Goal: Feedback & Contribution: Contribute content

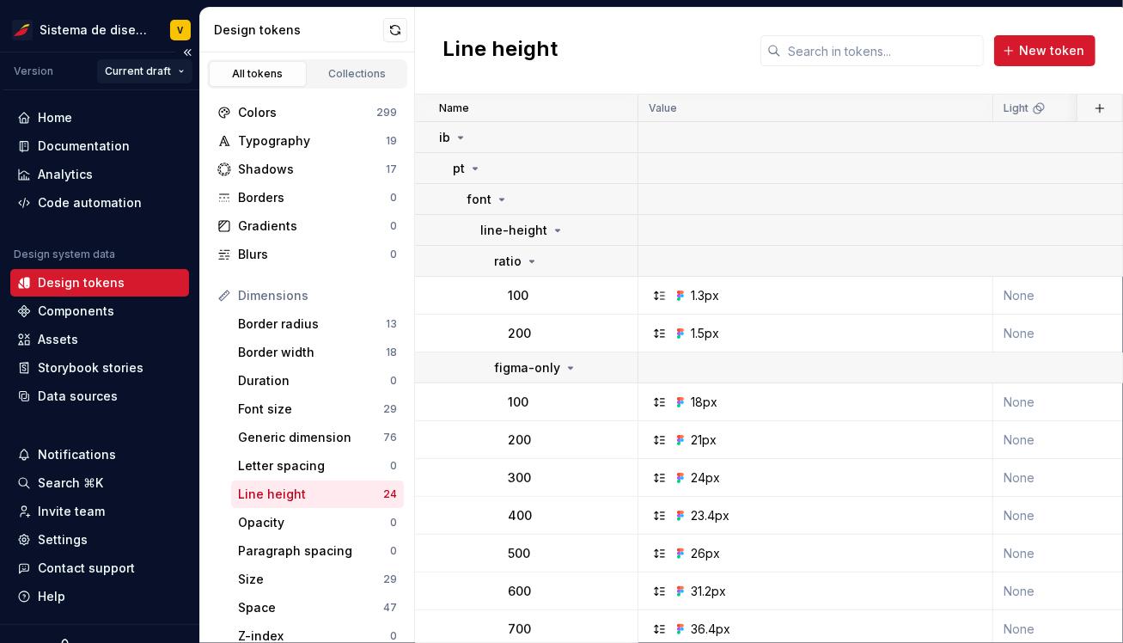
click at [162, 68] on html "Sistema de diseño Iberia V Version Current draft Home Documentation Analytics C…" at bounding box center [561, 321] width 1123 height 643
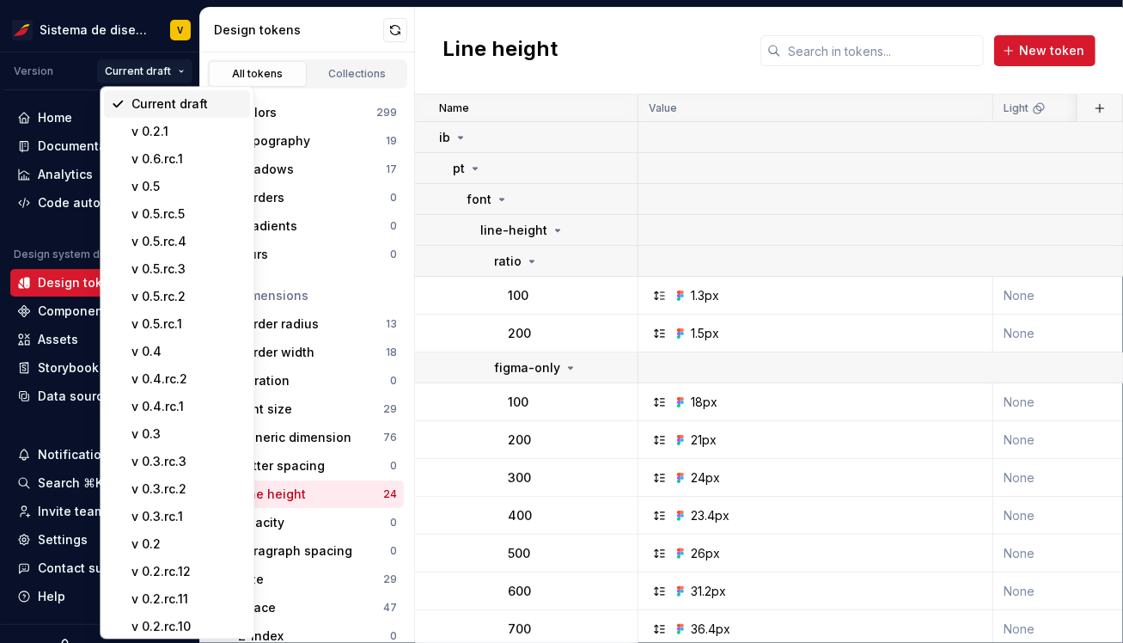
click at [165, 101] on div "Current draft" at bounding box center [187, 103] width 112 height 17
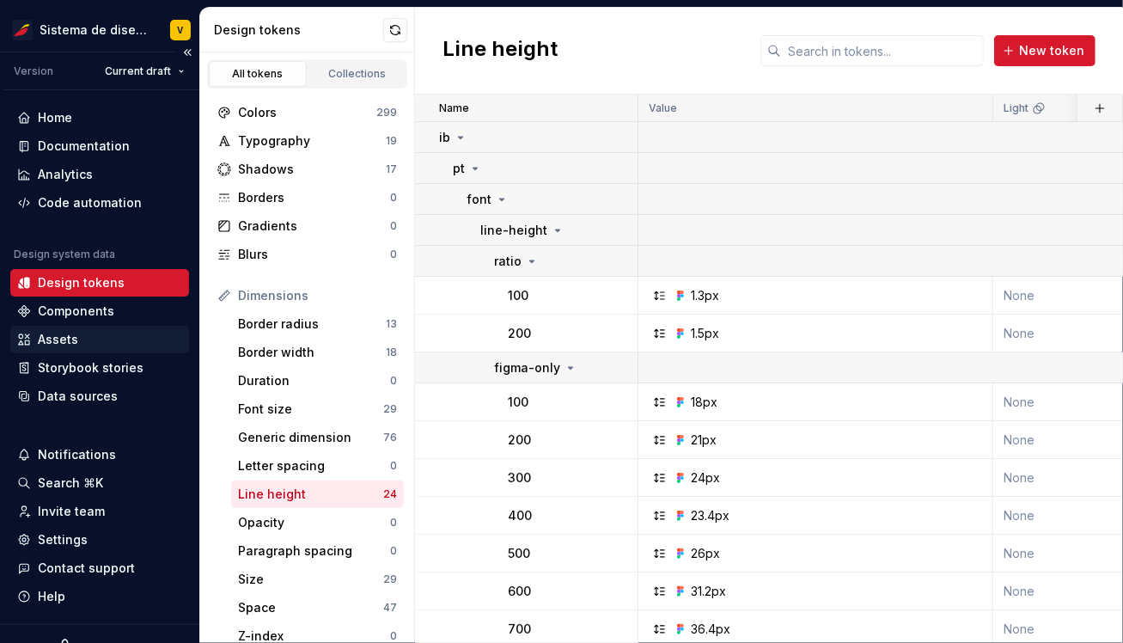
click at [63, 339] on div "Assets" at bounding box center [58, 339] width 40 height 17
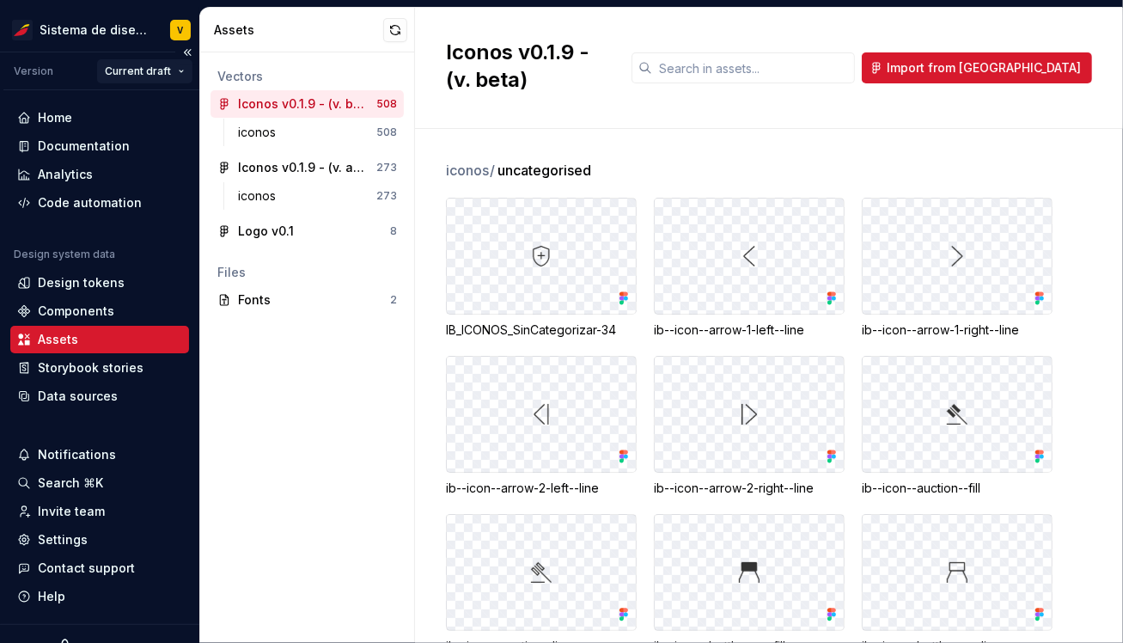
click at [166, 63] on html "Sistema de diseño Iberia V Version Current draft Home Documentation Analytics C…" at bounding box center [561, 321] width 1123 height 643
click at [136, 72] on html "Sistema de diseño Iberia V Version Current draft Home Documentation Analytics C…" at bounding box center [561, 321] width 1123 height 643
click at [396, 27] on button "button" at bounding box center [395, 30] width 24 height 24
click at [98, 144] on div "Documentation" at bounding box center [84, 145] width 92 height 17
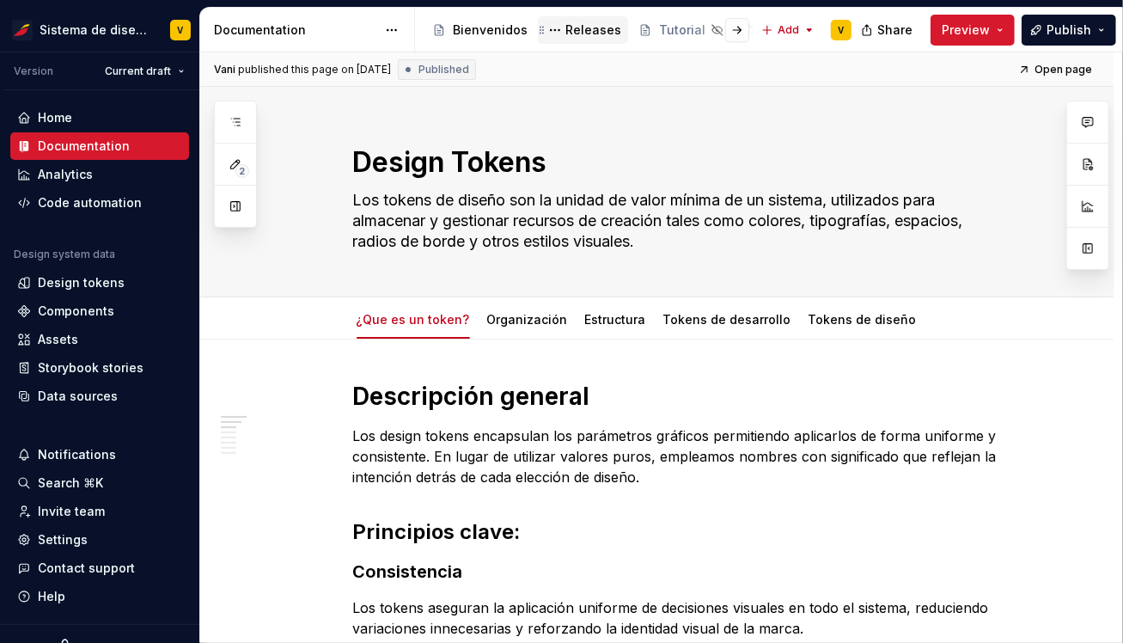
click at [583, 23] on div "Releases" at bounding box center [593, 29] width 56 height 17
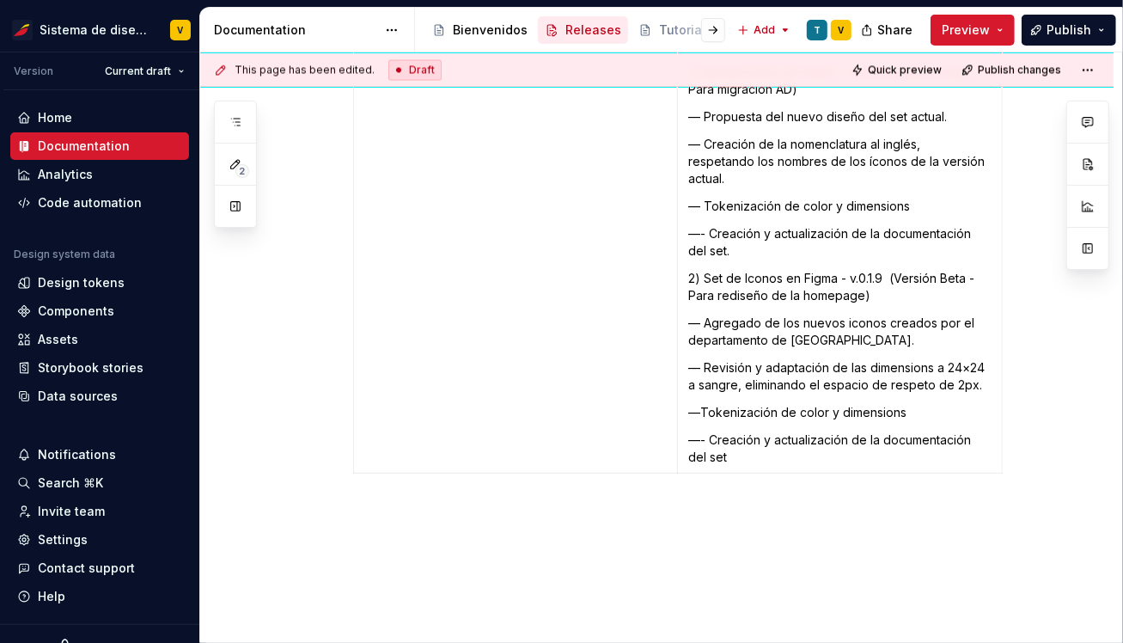
scroll to position [10412, 0]
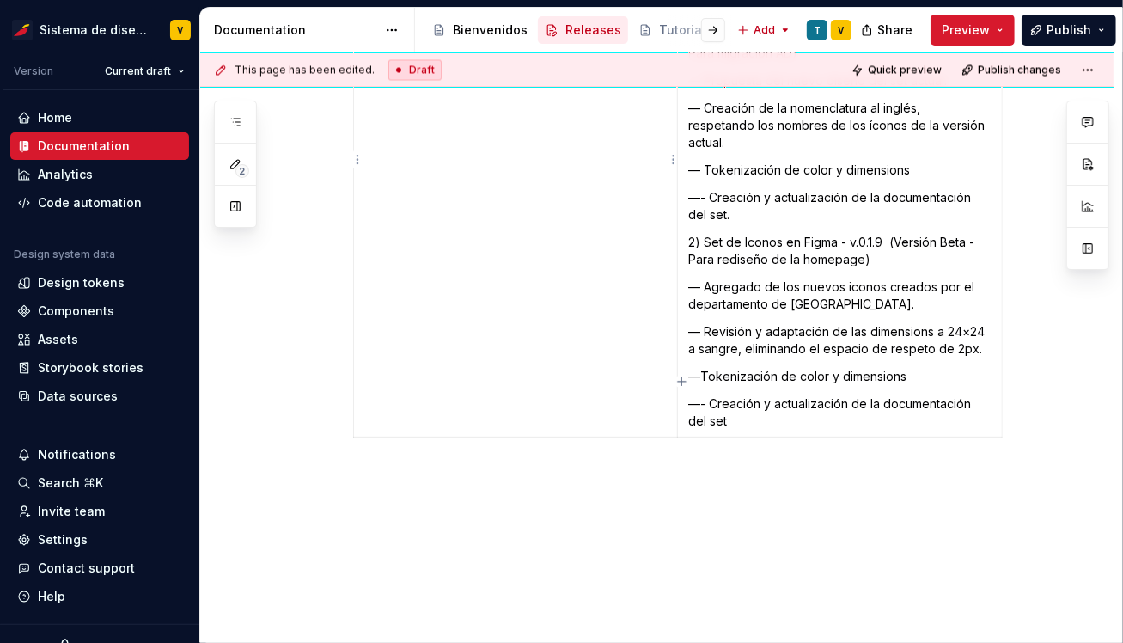
type textarea "*"
click at [546, 357] on td "v 0.6.rc.1" at bounding box center [515, 215] width 324 height 444
click at [956, 395] on p "—- Creación y actualización de la documentación del set" at bounding box center [839, 412] width 303 height 34
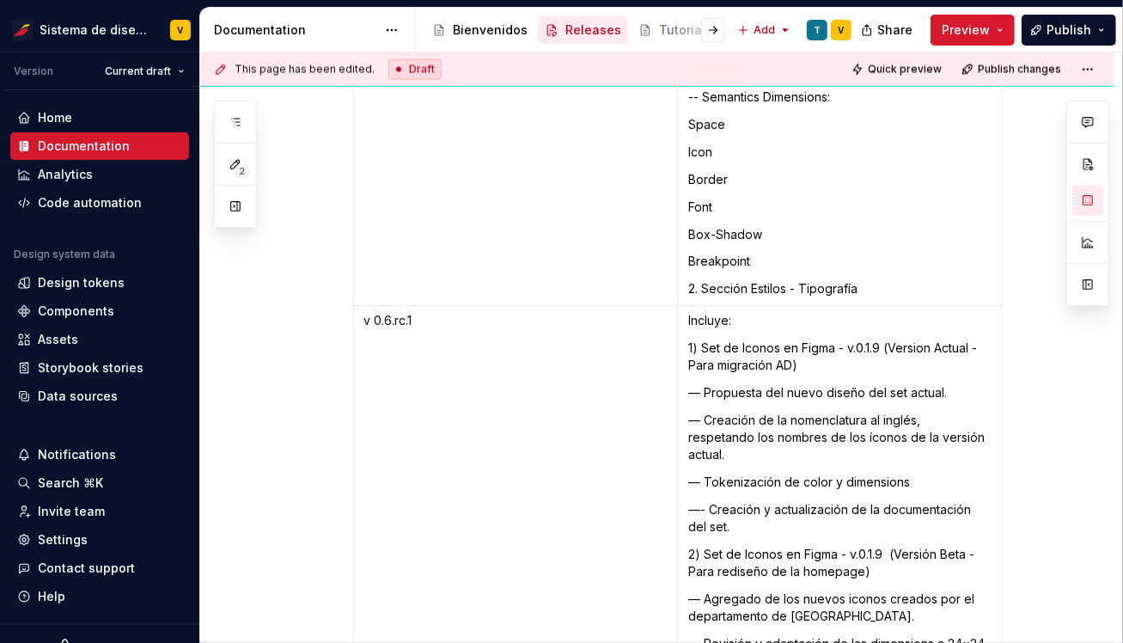
scroll to position [10088, 0]
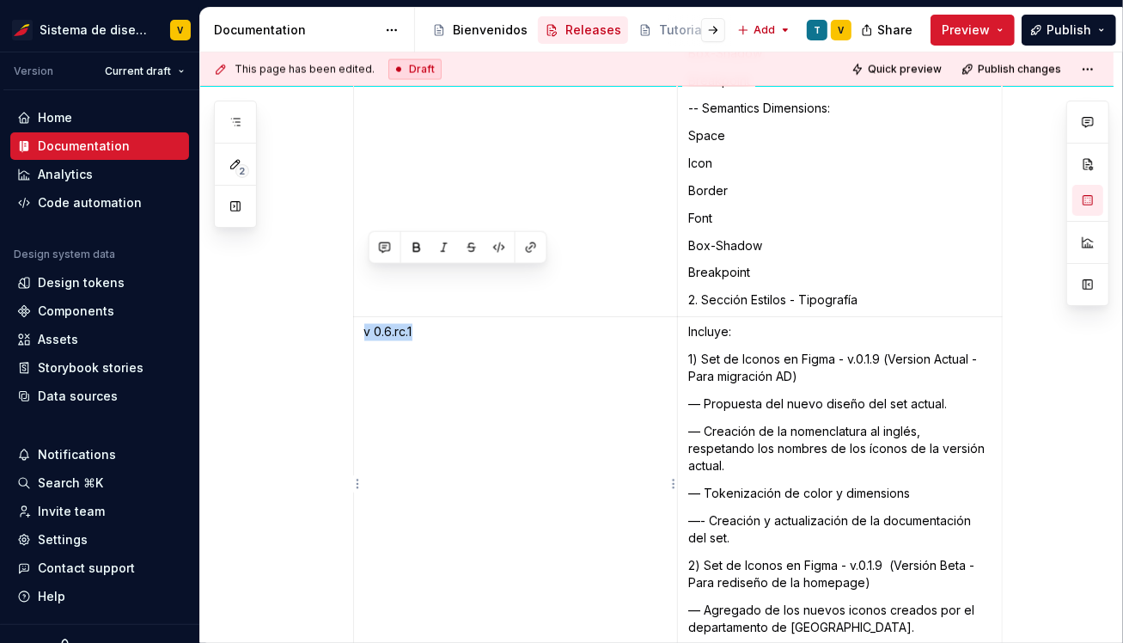
drag, startPoint x: 368, startPoint y: 278, endPoint x: 425, endPoint y: 279, distance: 57.6
click at [425, 324] on p "v 0.6.rc.1" at bounding box center [515, 332] width 302 height 17
copy p "v 0.6.rc.1"
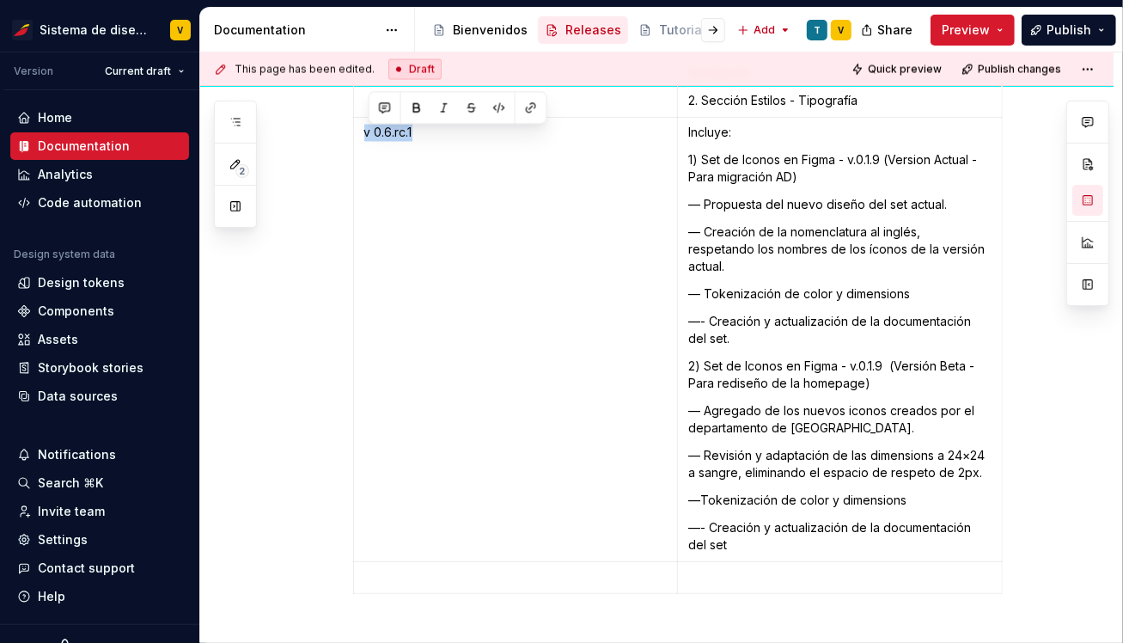
scroll to position [10419, 0]
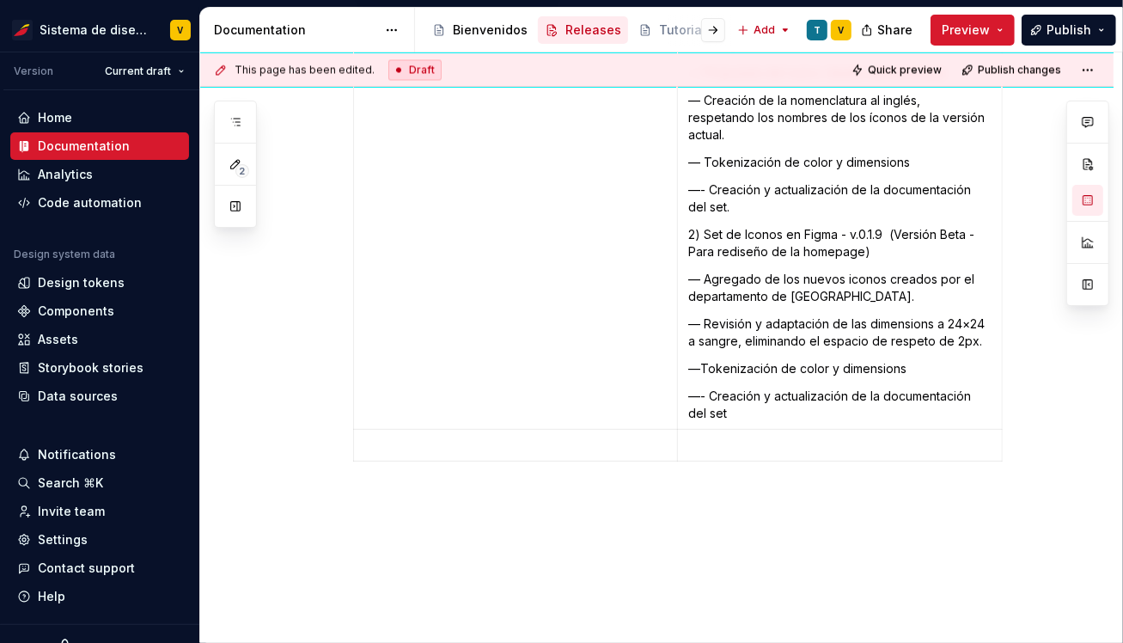
click at [379, 437] on p at bounding box center [515, 445] width 302 height 17
paste div
click at [716, 437] on p at bounding box center [839, 445] width 303 height 17
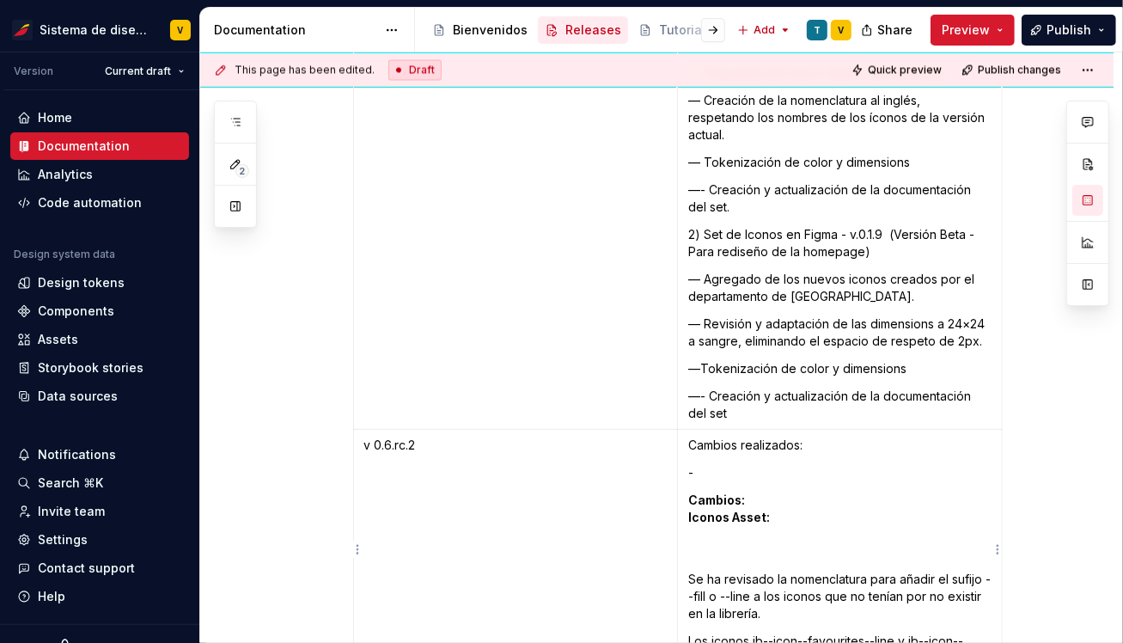
click at [708, 430] on td "Cambios realizados: - Cambios: Iconos Asset: Se ha revisado la nomenclatura par…" at bounding box center [839, 605] width 325 height 351
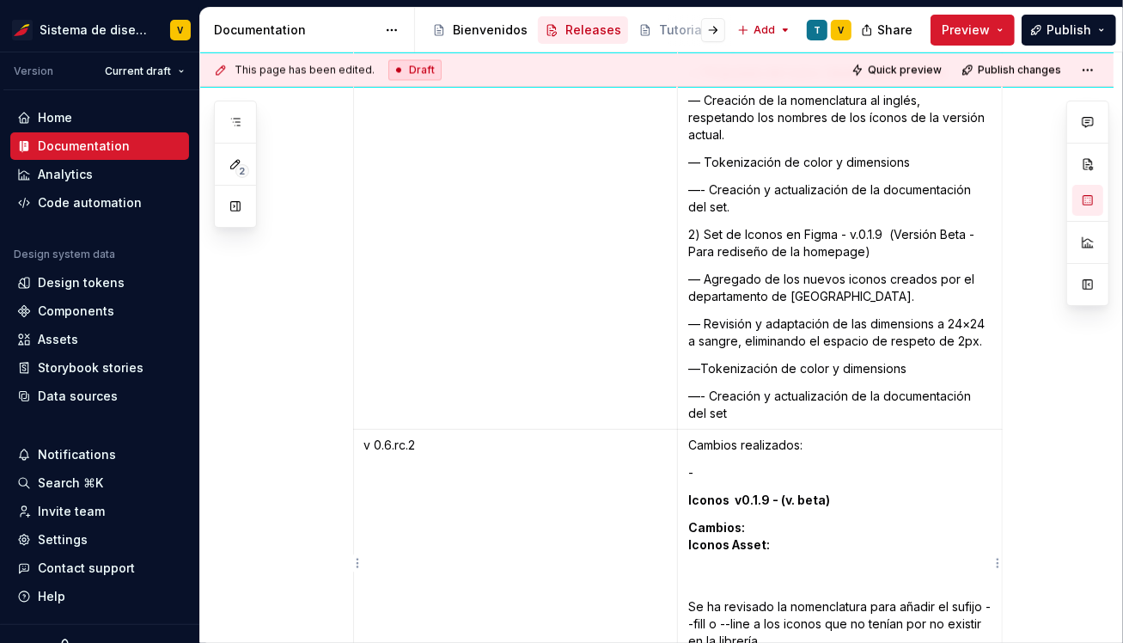
click at [694, 598] on p "Se ha revisado la nomenclatura para añadir el sufijo --fill o --line a los icon…" at bounding box center [839, 624] width 303 height 52
drag, startPoint x: 694, startPoint y: 547, endPoint x: 687, endPoint y: 466, distance: 82.0
click at [687, 466] on td "Cambios realizados: - Iconos v0.1.9 - (v. beta) Cambios: Iconos Asset: Se ha re…" at bounding box center [839, 619] width 325 height 379
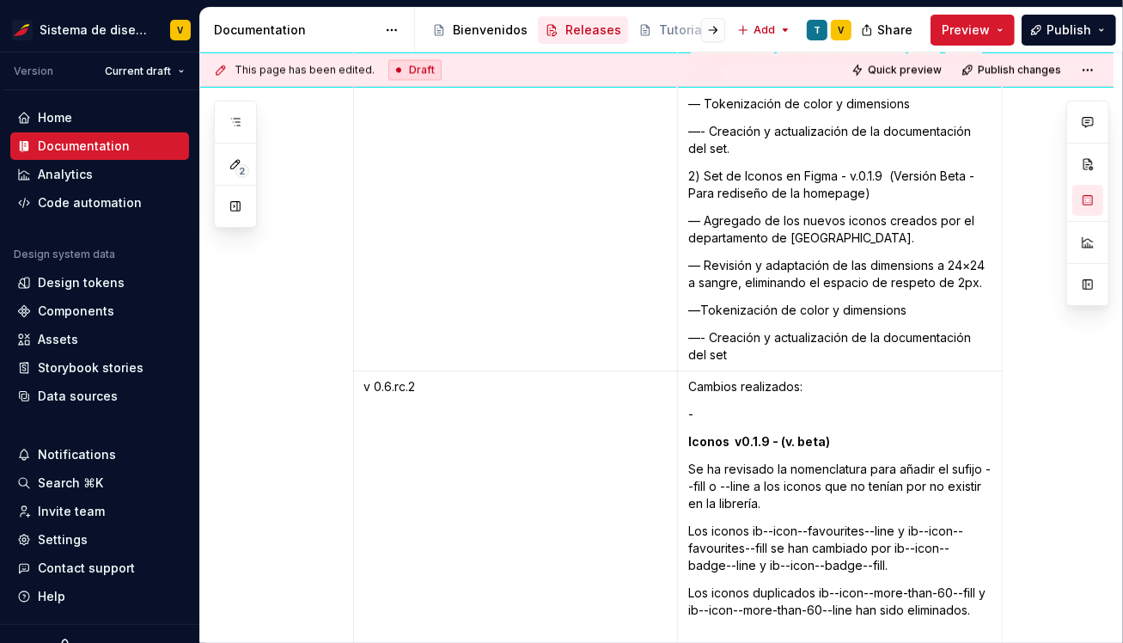
scroll to position [10494, 0]
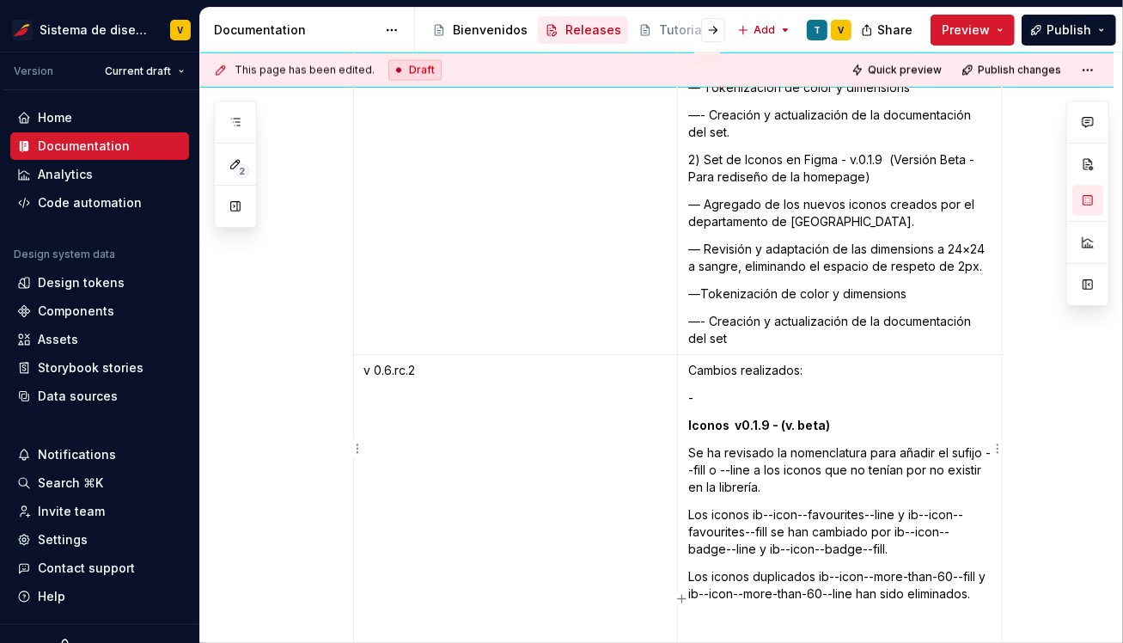
click at [689, 365] on td "Cambios realizados: - Iconos v0.1.9 - (v. beta) Se ha revisado la nomenclatura …" at bounding box center [839, 505] width 325 height 300
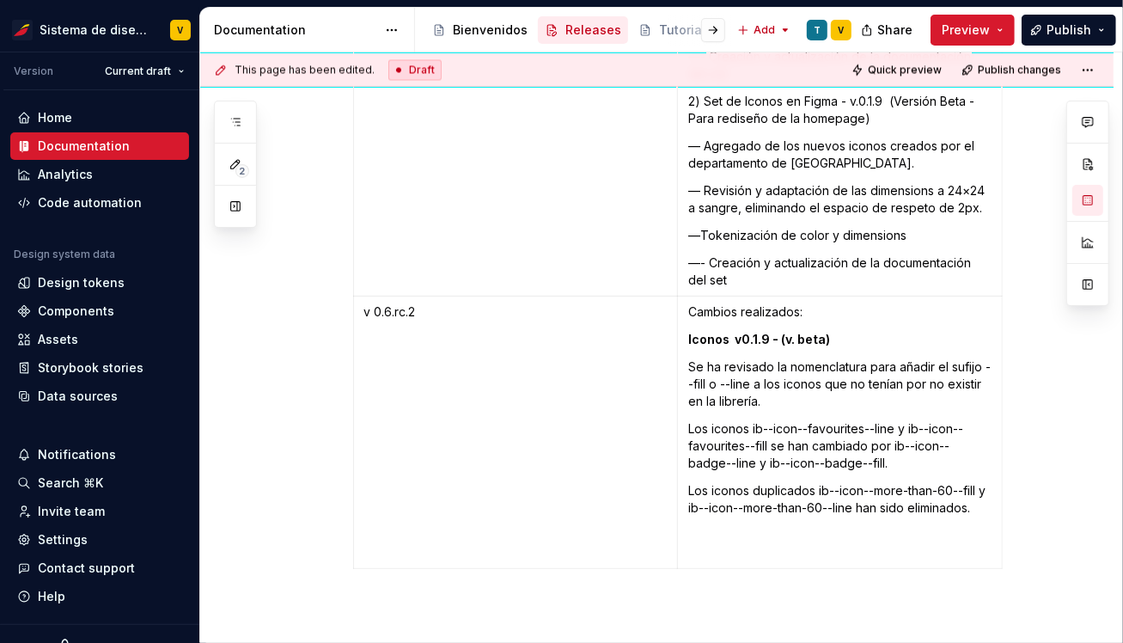
scroll to position [10553, 0]
click at [730, 302] on p "Cambios realizados:" at bounding box center [839, 310] width 303 height 17
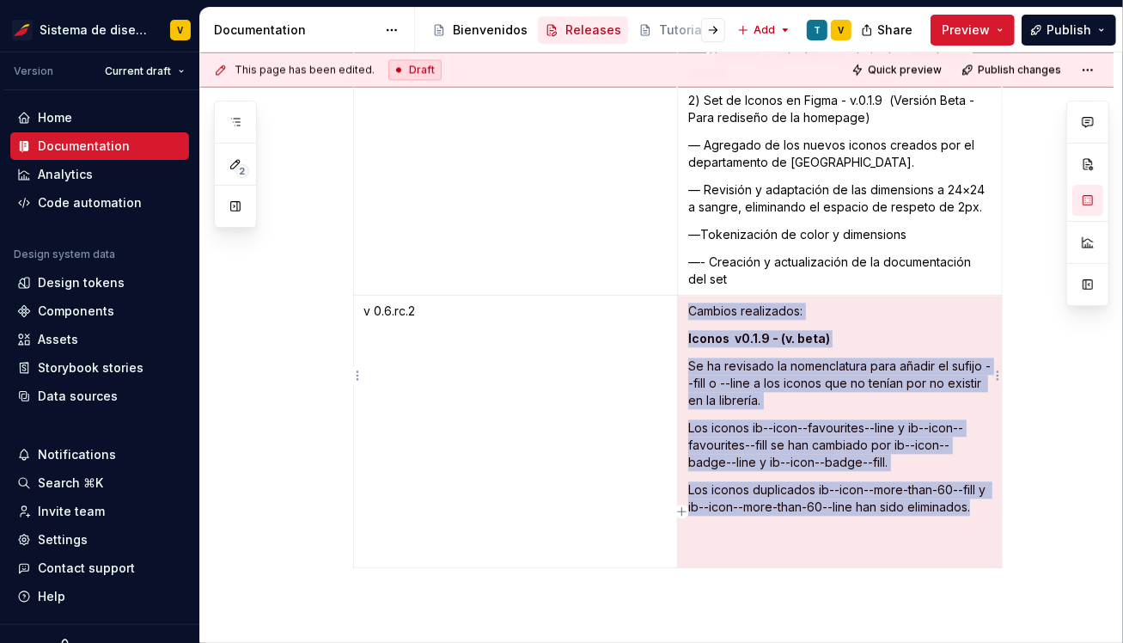
click at [771, 302] on p "Cambios realizados:" at bounding box center [839, 310] width 303 height 17
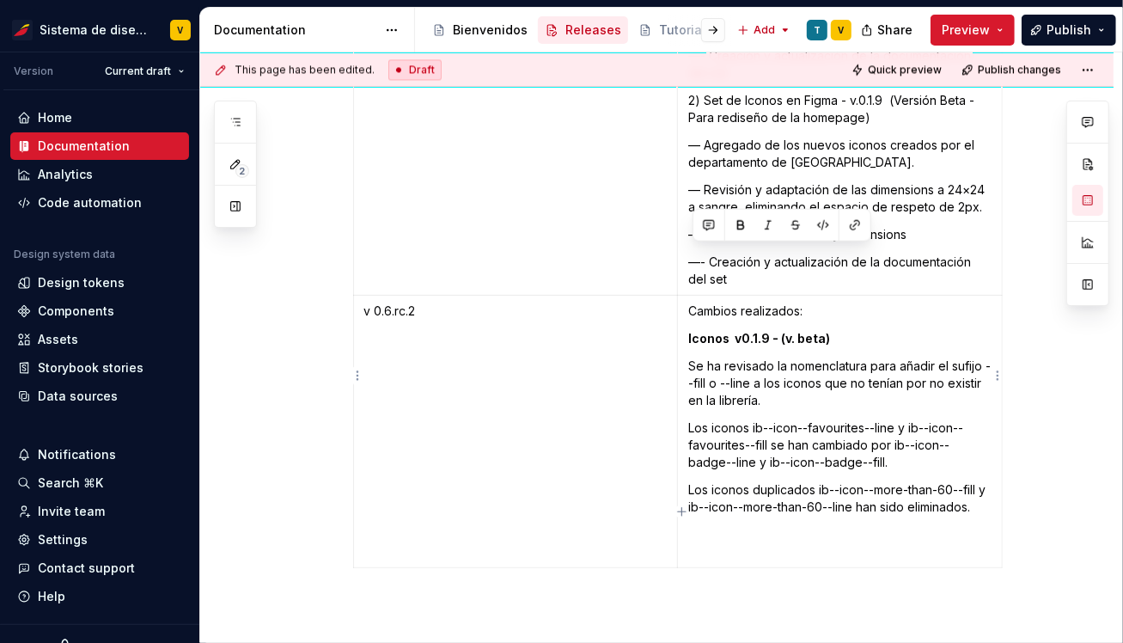
click at [808, 302] on p "Cambios realizados:" at bounding box center [839, 310] width 303 height 17
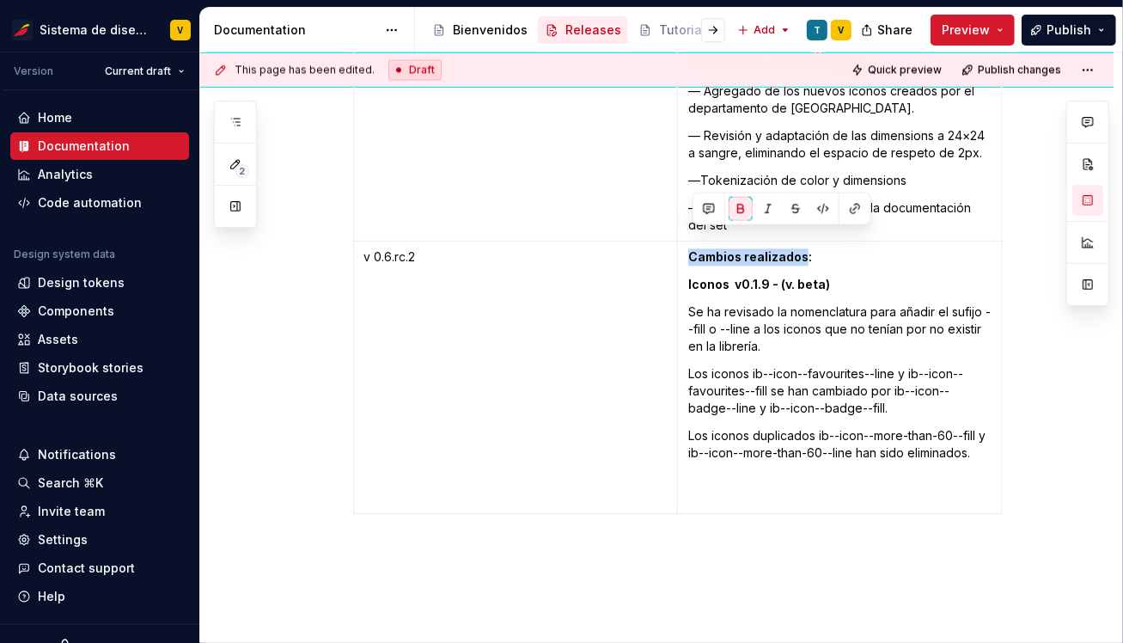
scroll to position [10627, 0]
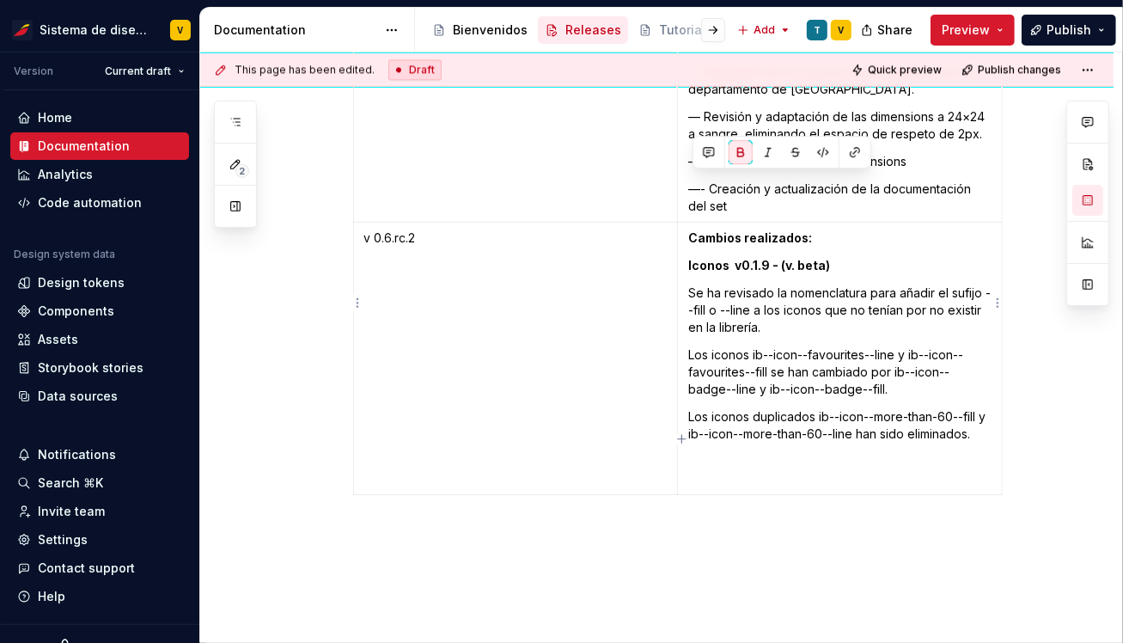
click at [992, 408] on p "Los iconos duplicados ib--icon--more-than-60--fill y ib--icon--more-than-60--li…" at bounding box center [839, 425] width 303 height 34
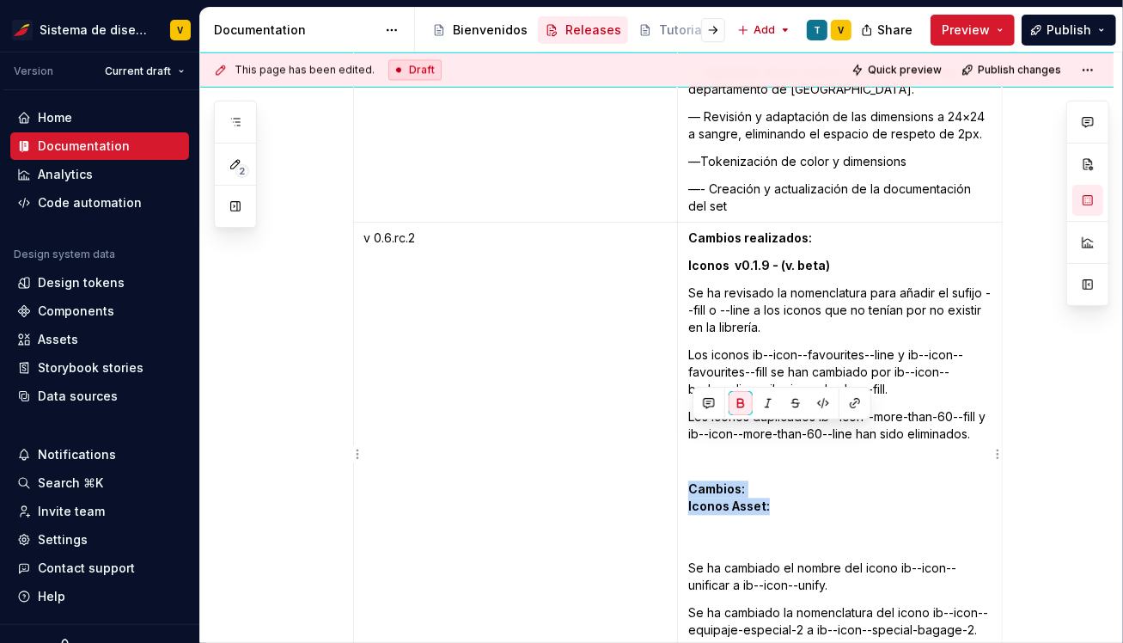
drag, startPoint x: 694, startPoint y: 432, endPoint x: 787, endPoint y: 455, distance: 95.7
click at [787, 480] on p "Cambios: Iconos Asset:" at bounding box center [839, 514] width 303 height 69
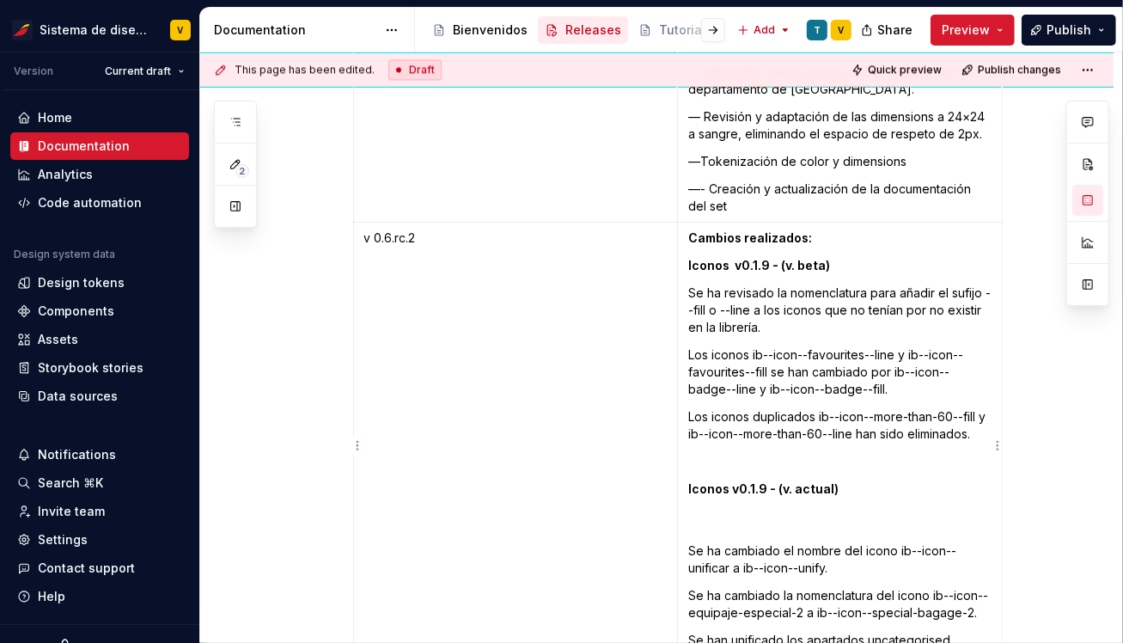
click at [695, 542] on p "Se ha cambiado el nombre del icono ib--icon--unificar a ib--icon--unify." at bounding box center [839, 559] width 303 height 34
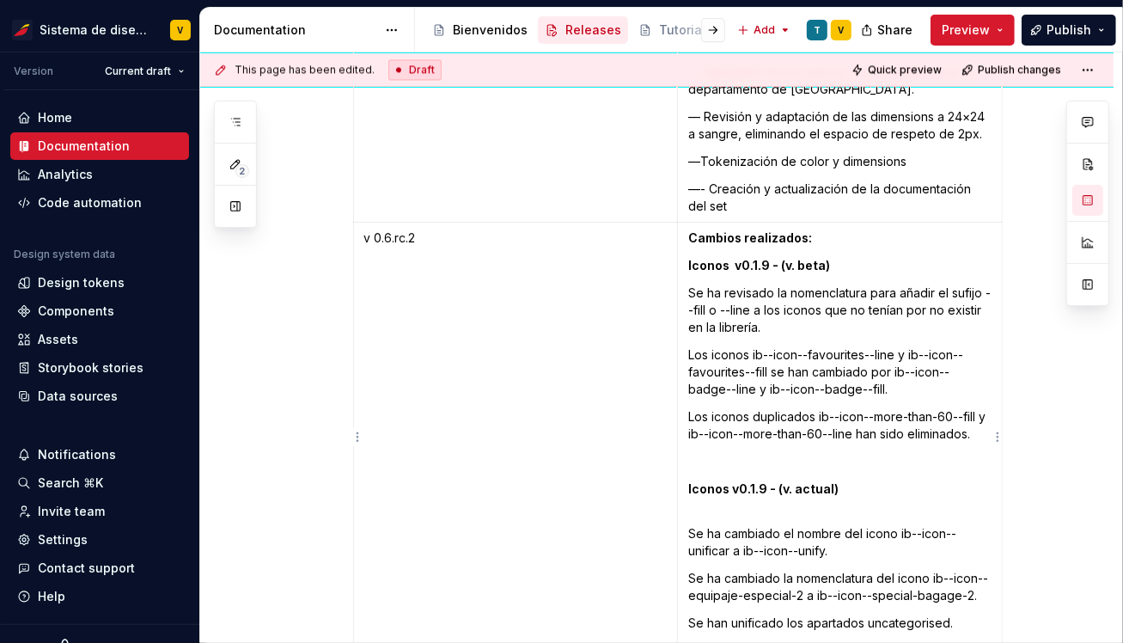
click at [696, 453] on p at bounding box center [839, 461] width 303 height 17
click at [688, 223] on td "Cambios realizados: Iconos v0.1.9 - (v. beta) Se ha revisado la nomenclatura pa…" at bounding box center [839, 493] width 325 height 541
click at [687, 430] on td "Cambios realizados: 1) Iconos v0.1.9 - (v. beta) Se ha revisado la nomenclatura…" at bounding box center [839, 493] width 325 height 541
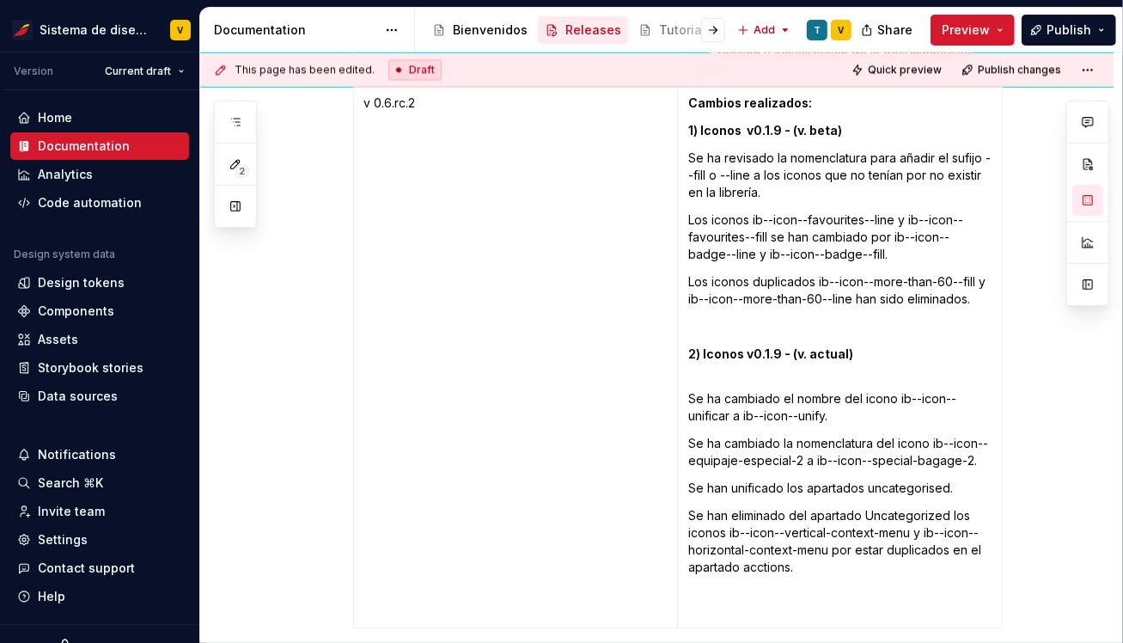
scroll to position [10853, 0]
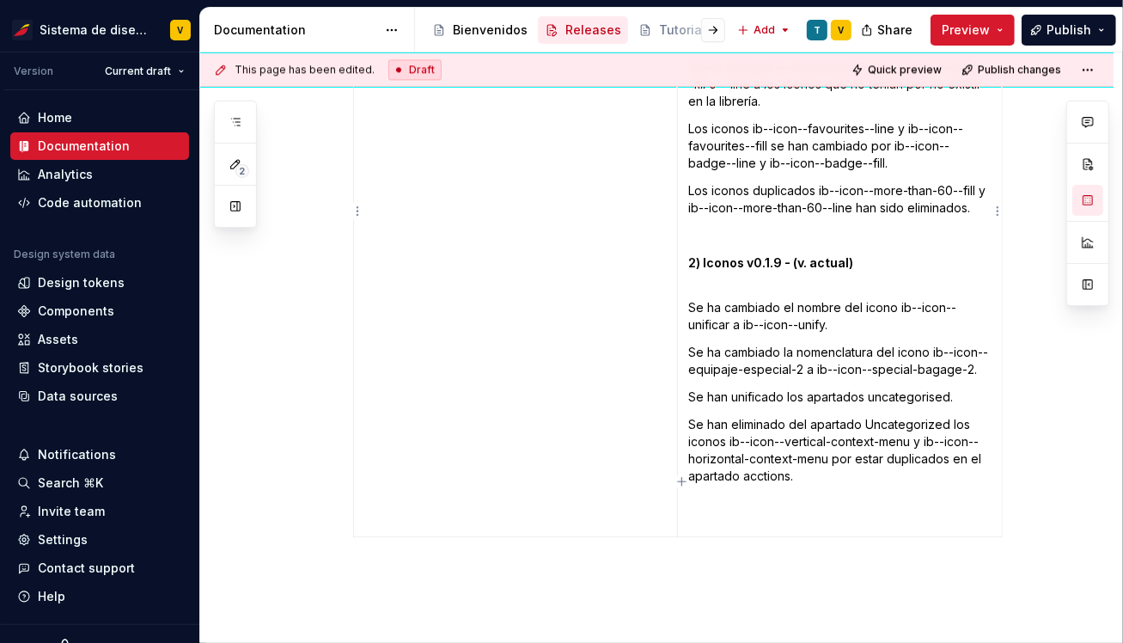
click at [804, 427] on p "Se han eliminado del apartado Uncategorized los iconos ib--icon--vertical-conte…" at bounding box center [839, 450] width 303 height 69
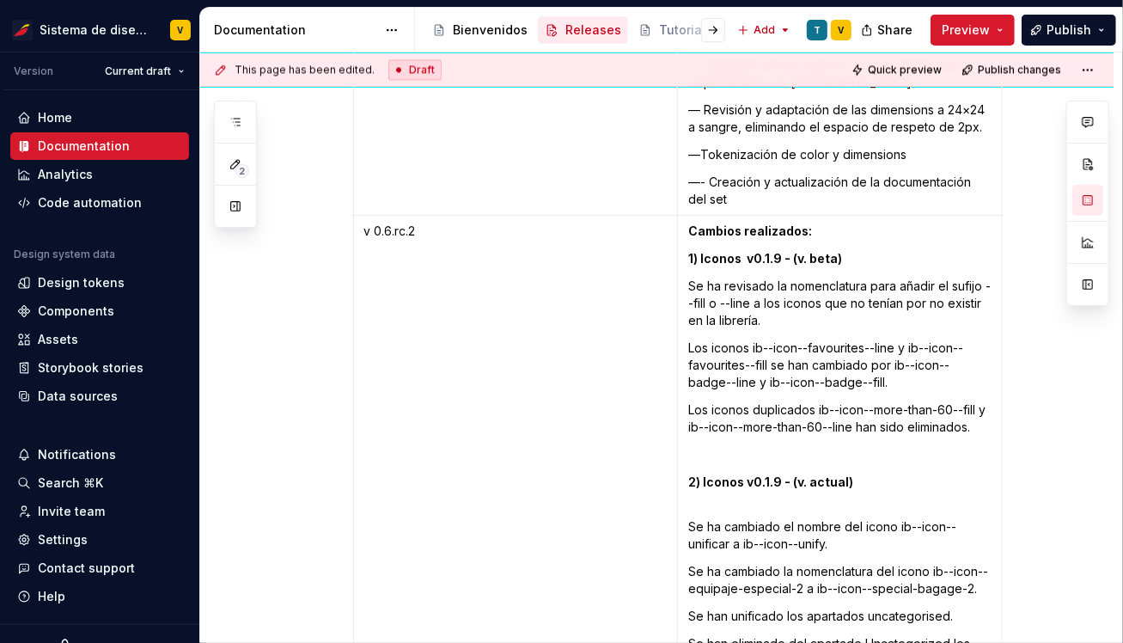
scroll to position [10664, 0]
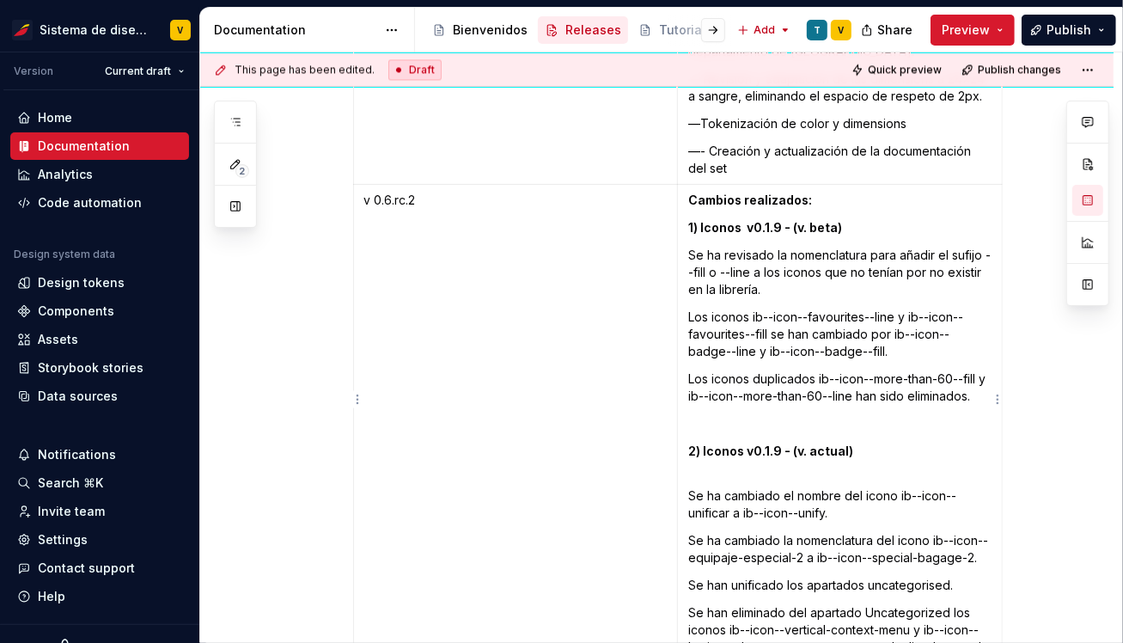
click at [693, 487] on p "Se ha cambiado el nombre del icono ib--icon--unificar a ib--icon--unify." at bounding box center [839, 504] width 303 height 34
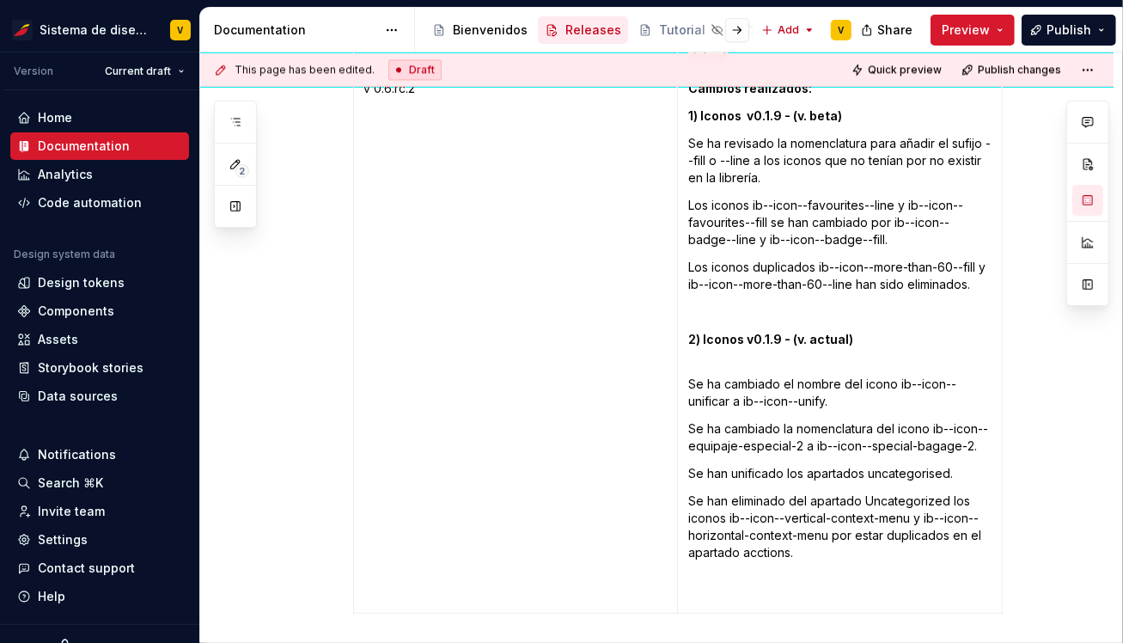
scroll to position [10840, 0]
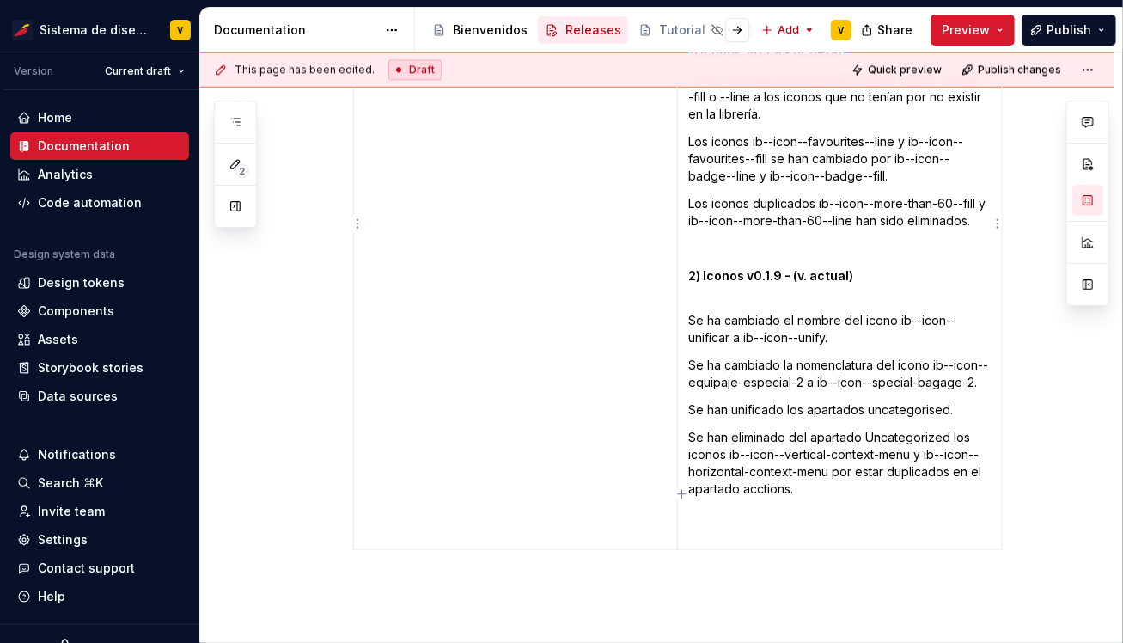
click at [759, 508] on p at bounding box center [839, 525] width 303 height 34
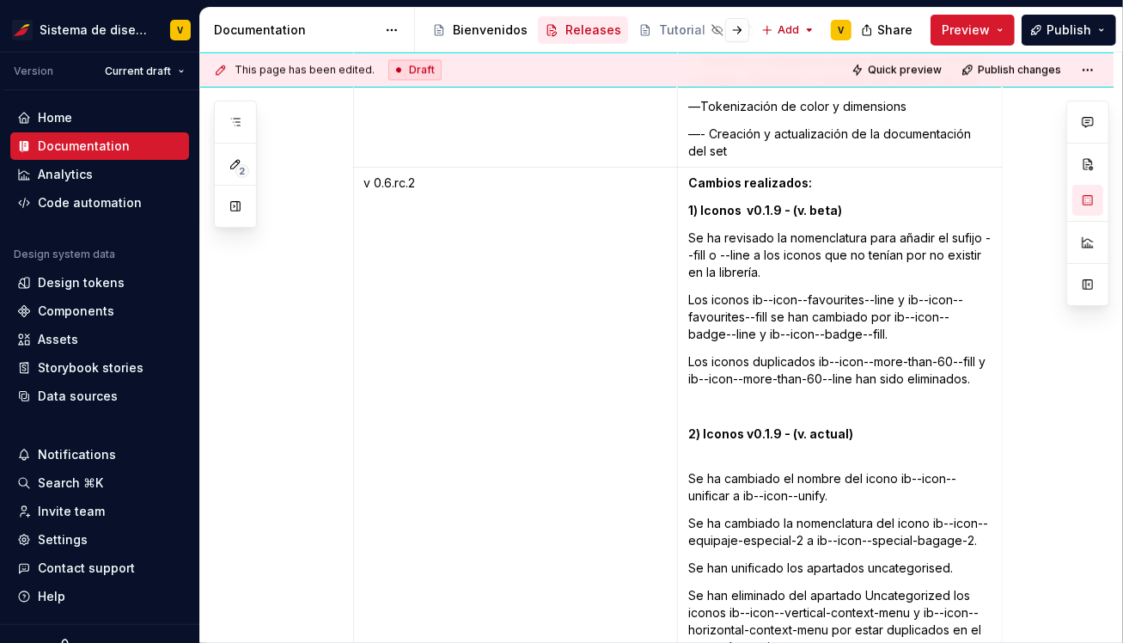
scroll to position [10528, 0]
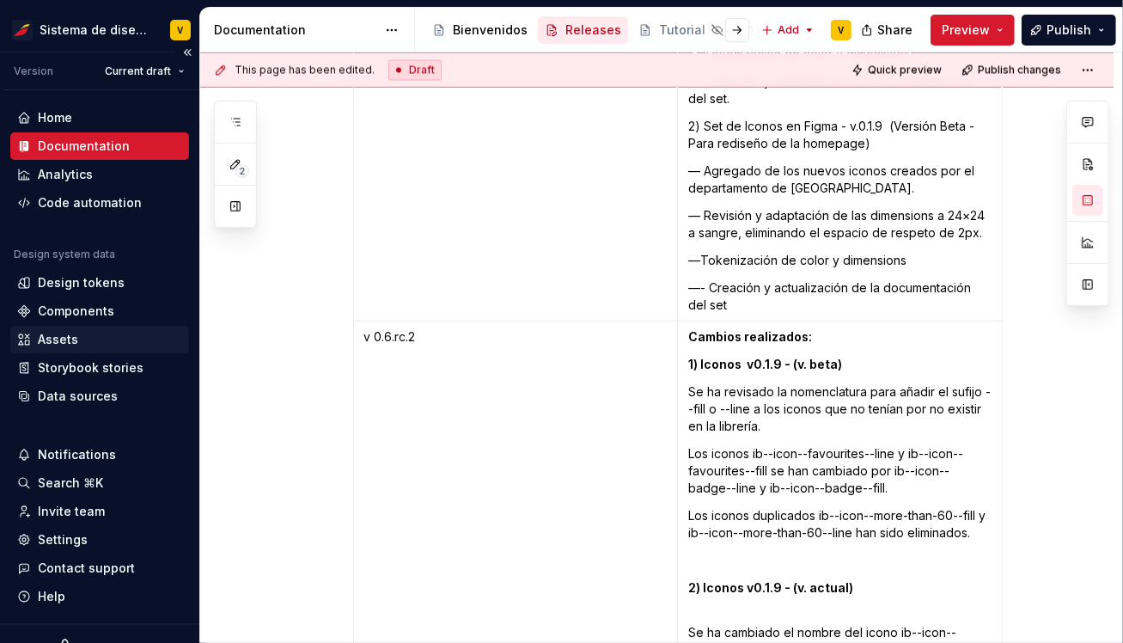
click at [78, 335] on div "Assets" at bounding box center [99, 339] width 165 height 17
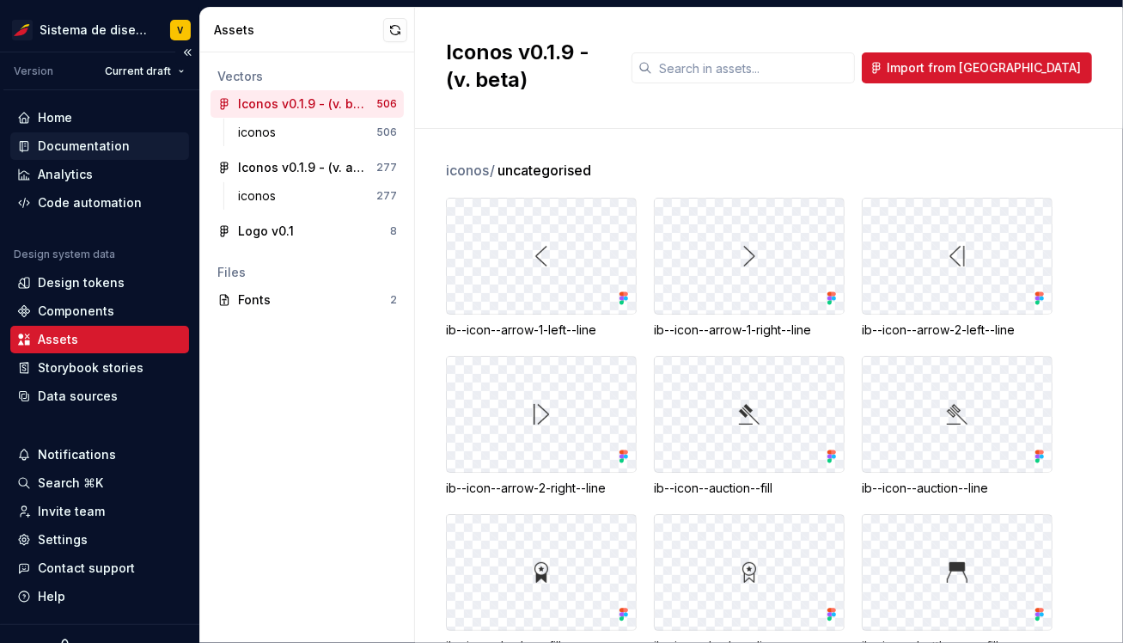
click at [87, 139] on div "Documentation" at bounding box center [84, 145] width 92 height 17
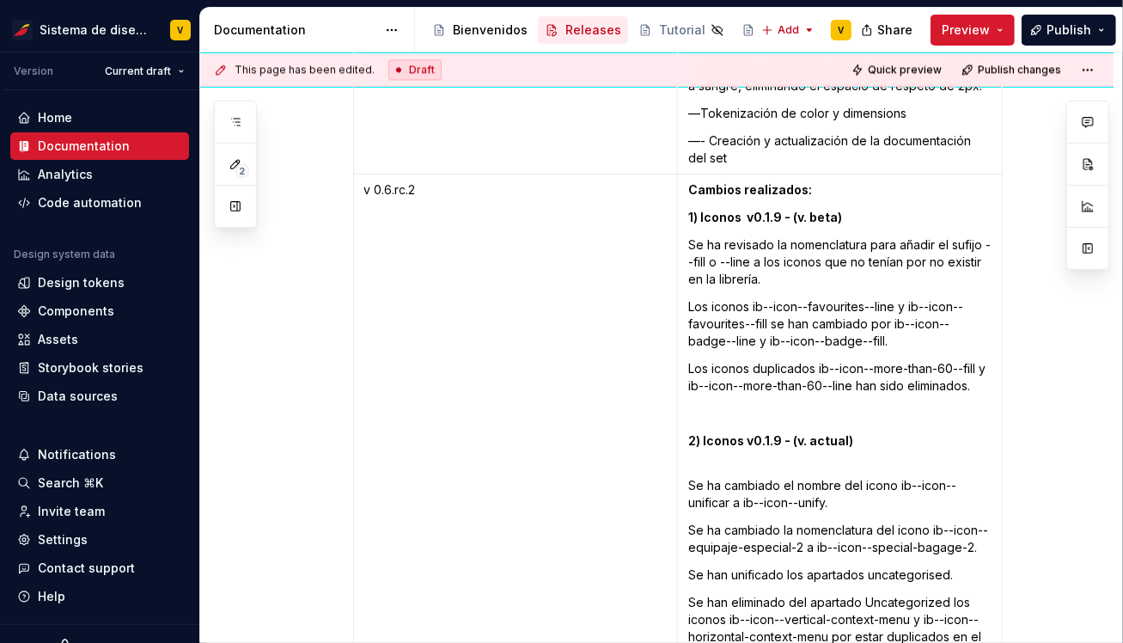
scroll to position [10639, 0]
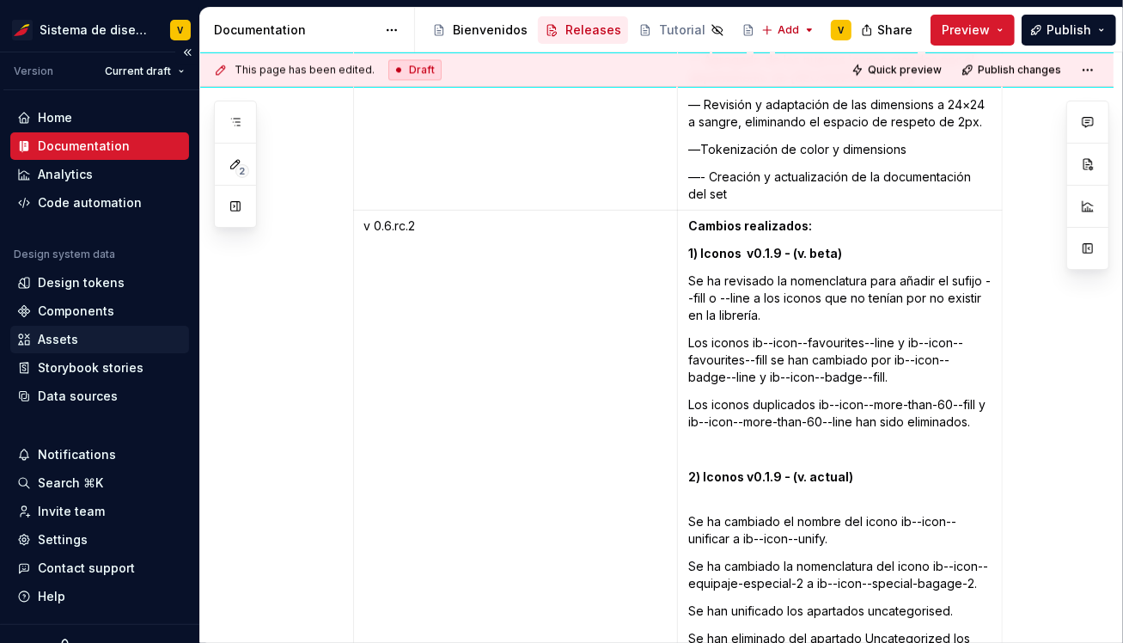
click at [57, 339] on div "Assets" at bounding box center [58, 339] width 40 height 17
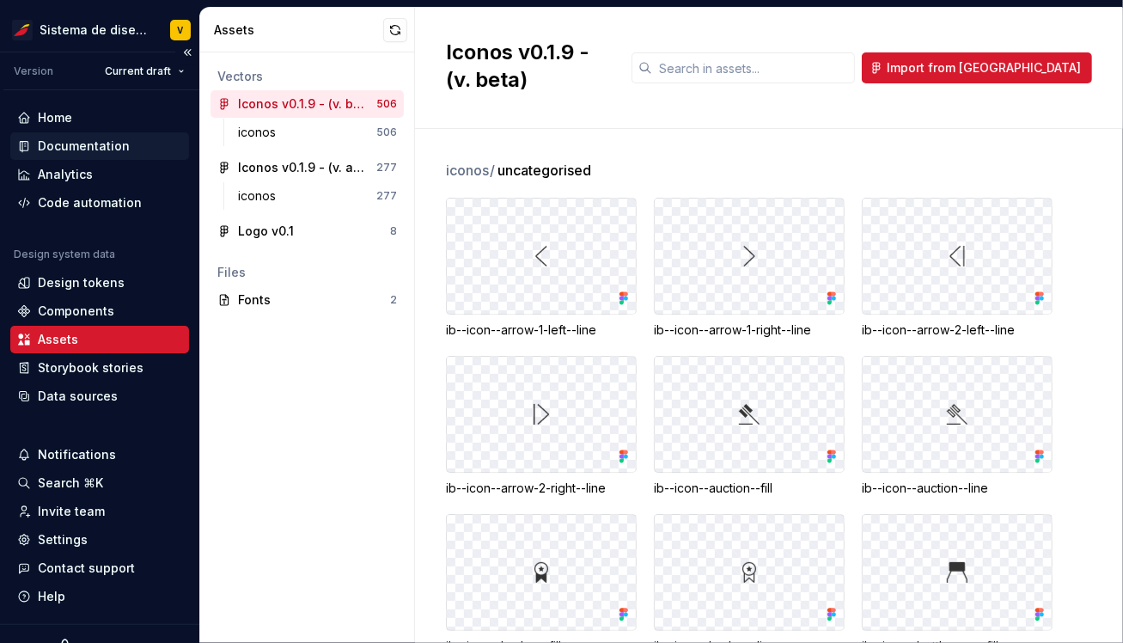
click at [73, 143] on div "Documentation" at bounding box center [84, 145] width 92 height 17
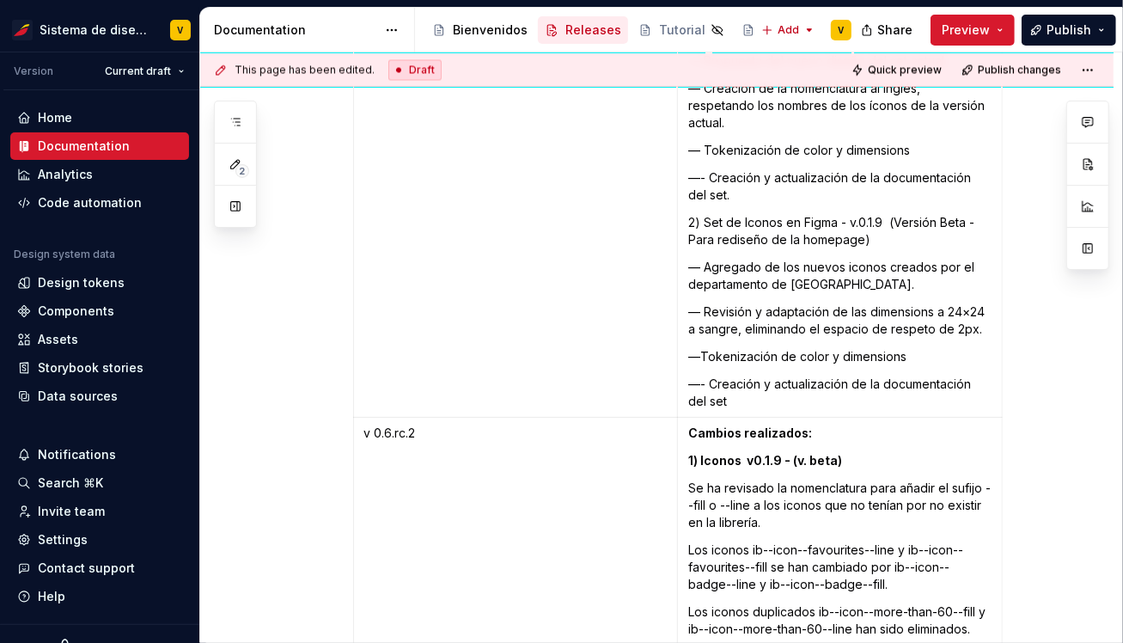
scroll to position [10925, 0]
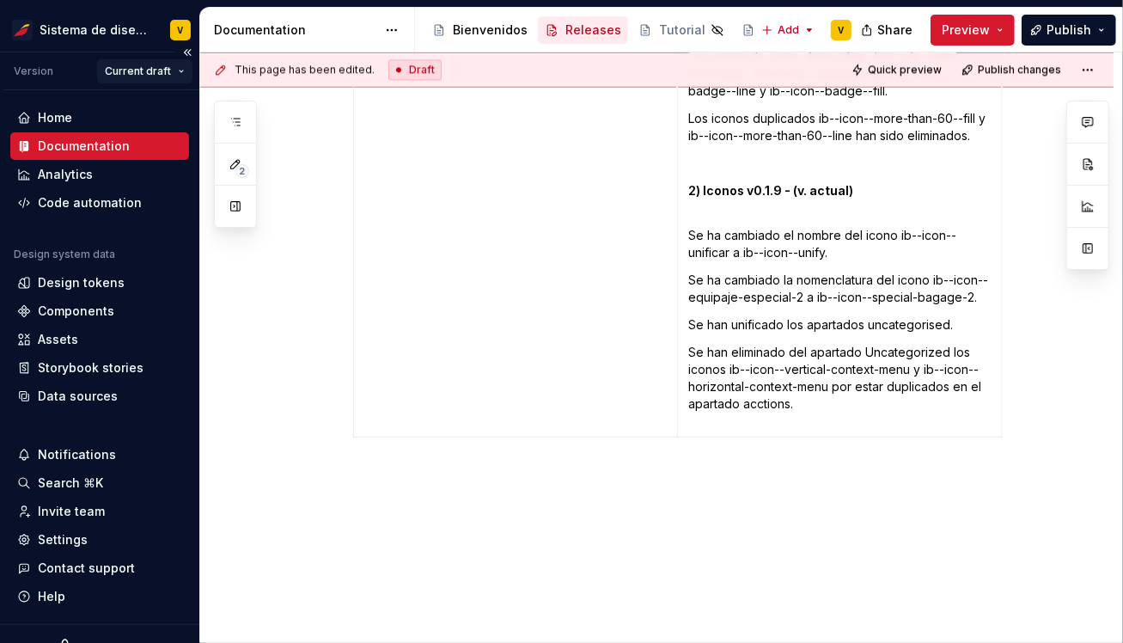
click at [161, 70] on html "Sistema de diseño Iberia V Version Current draft Home Documentation Analytics C…" at bounding box center [561, 321] width 1123 height 643
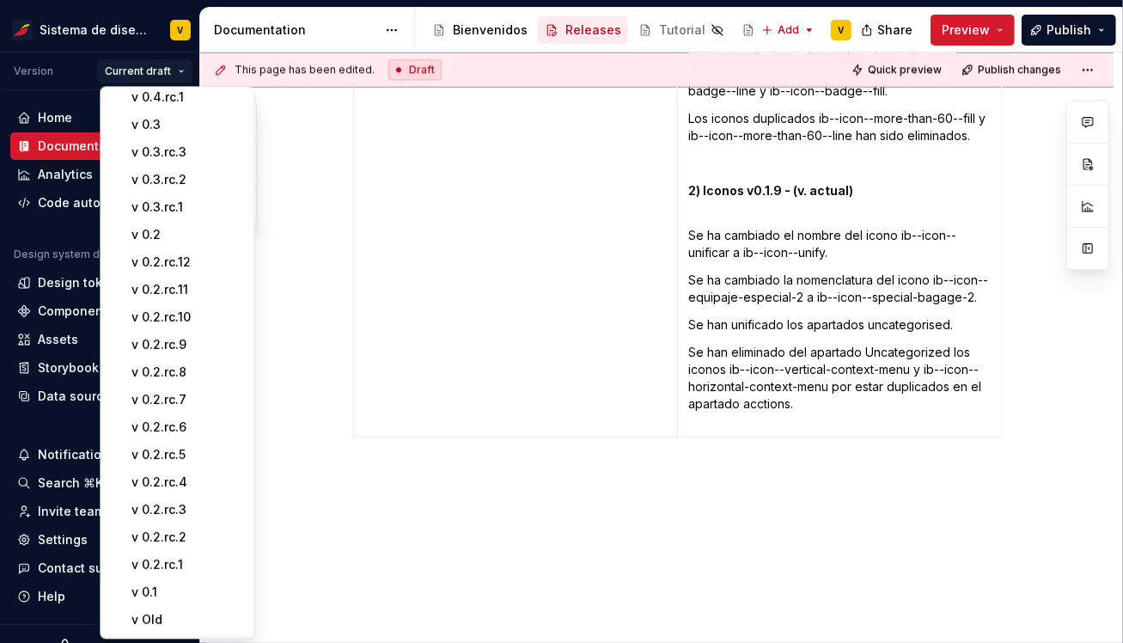
scroll to position [344, 0]
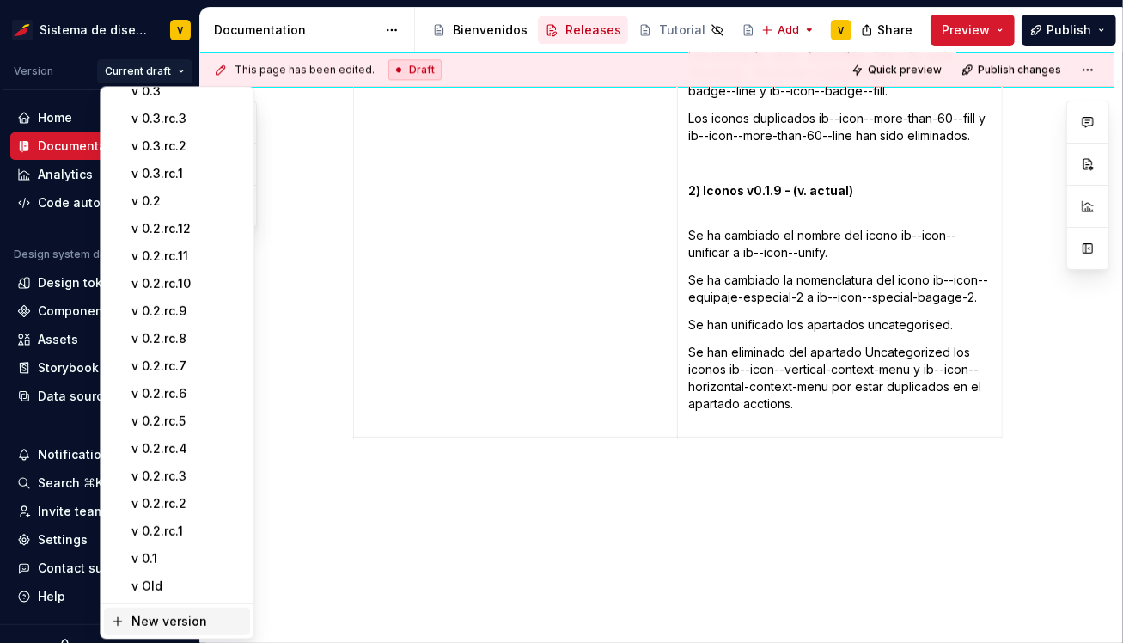
click at [185, 616] on div "New version" at bounding box center [187, 620] width 112 height 17
type textarea "*"
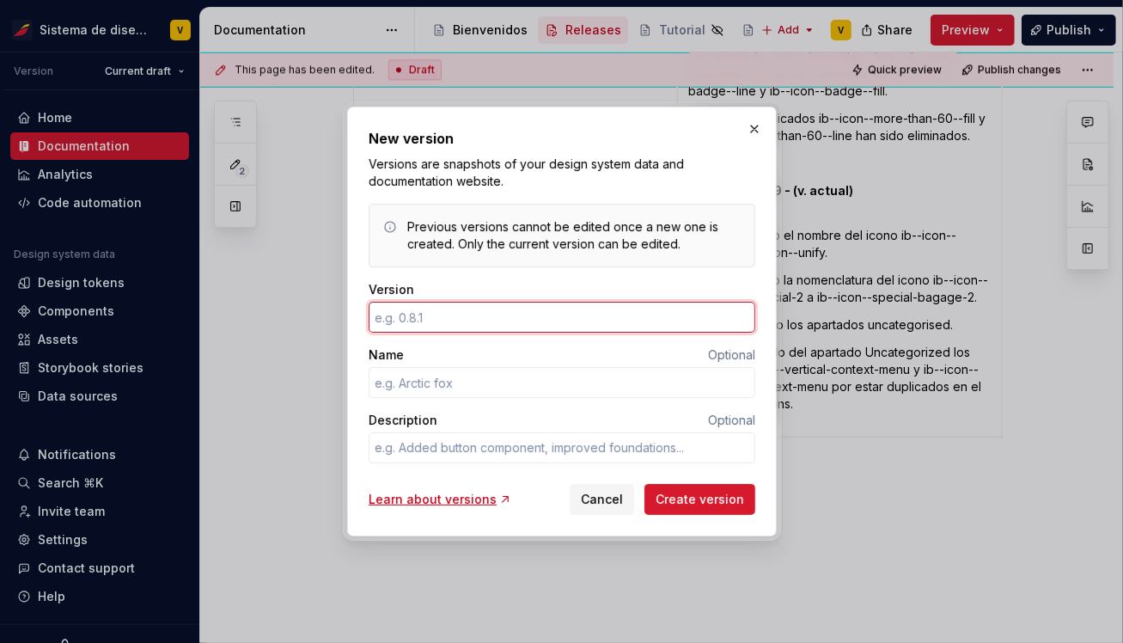
click at [406, 321] on input "Version" at bounding box center [562, 317] width 387 height 31
type input "0.2.rc.10"
type textarea "*"
click at [392, 318] on input "0.2.rc.10" at bounding box center [562, 317] width 387 height 31
type input "0.6.rc.10"
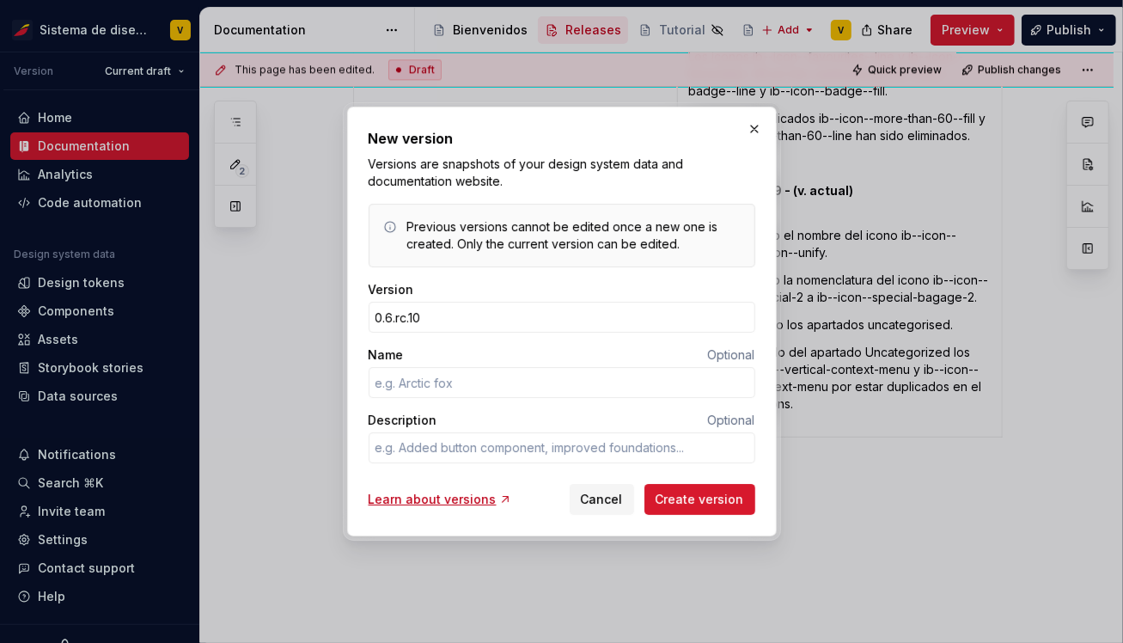
type textarea "*"
click at [443, 318] on input "0.6.rc.10" at bounding box center [562, 317] width 387 height 31
type input "0.6.rc.2"
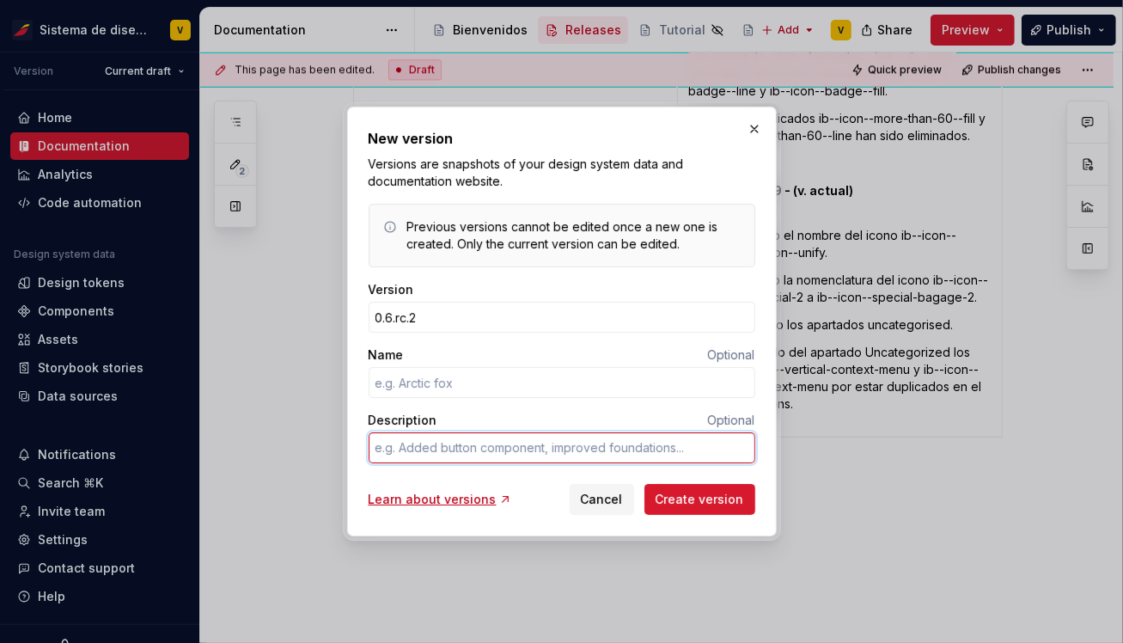
click at [390, 455] on textarea "Description" at bounding box center [562, 447] width 387 height 31
type textarea "*"
type textarea "d"
type textarea "*"
type textarea "ds"
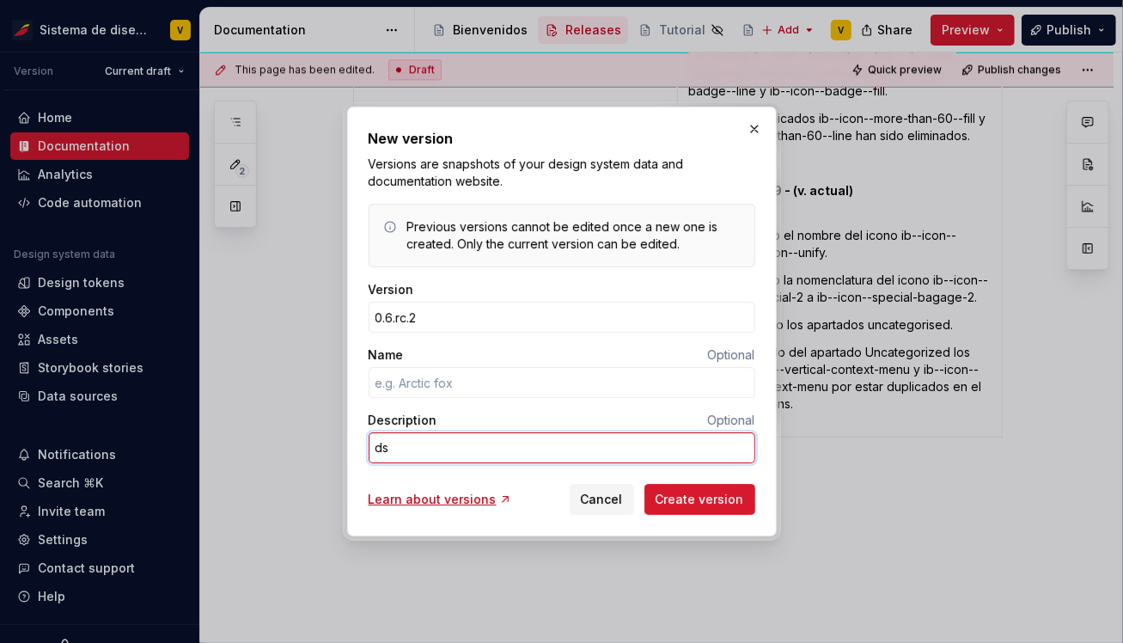
type textarea "*"
type textarea "d"
type textarea "*"
type textarea "D"
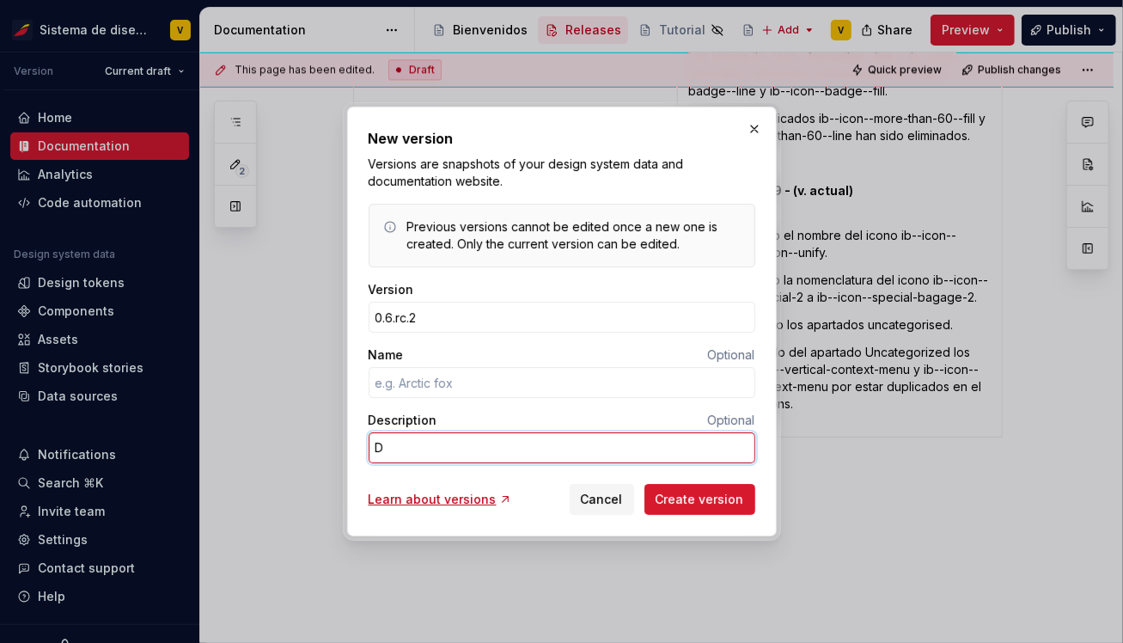
type textarea "*"
type textarea "DS"
type textarea "*"
type textarea "DSR"
type textarea "*"
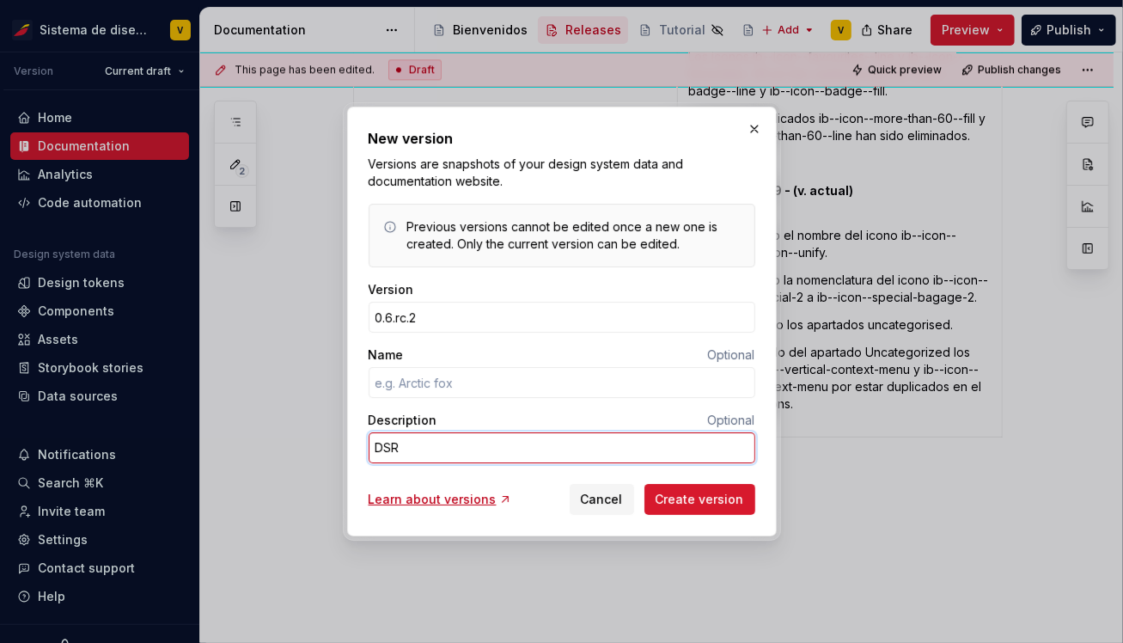
type textarea "DSR."
type textarea "*"
type textarea "DSR."
type textarea "*"
type textarea "DSR"
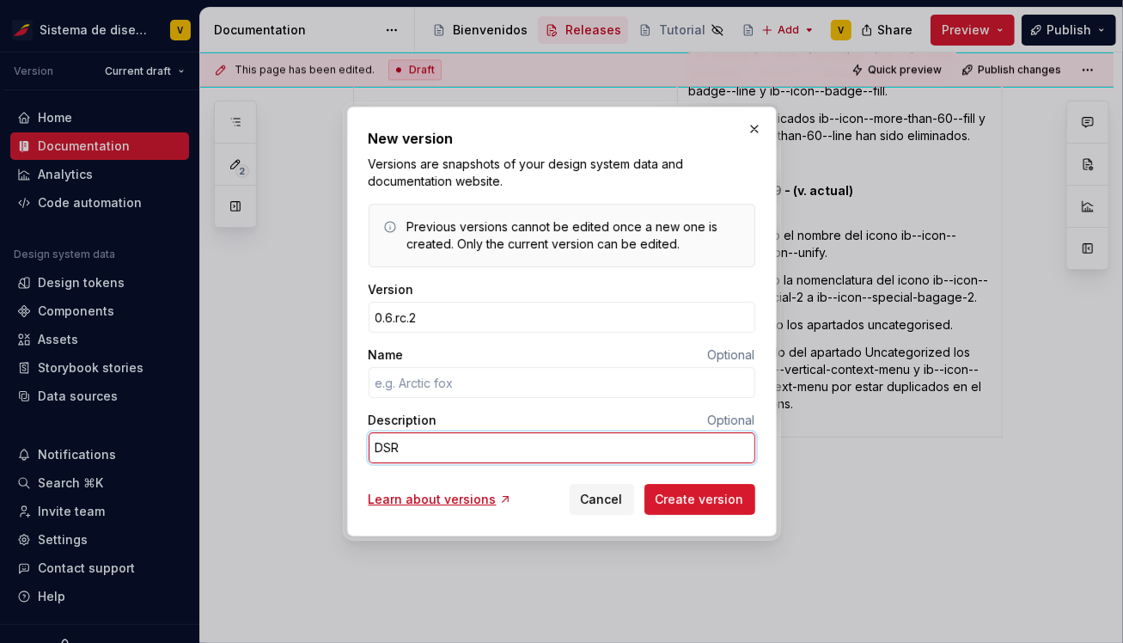
type textarea "*"
type textarea "DSR"
type textarea "*"
type textarea "DSR -"
type textarea "*"
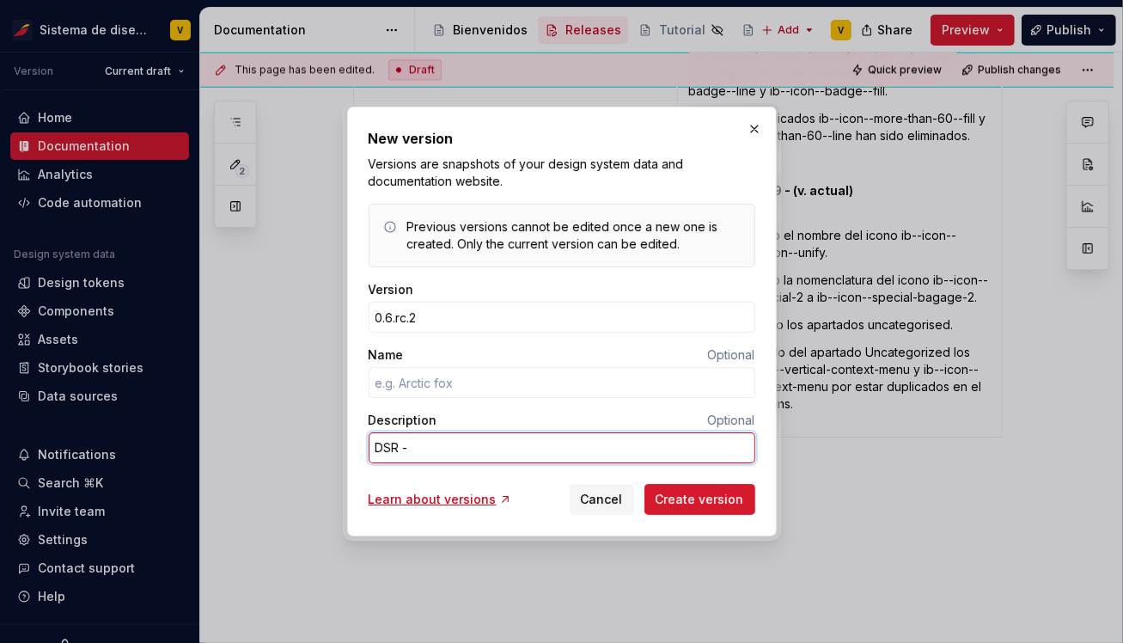
type textarea "DSR -"
type textarea "*"
type textarea "DSR - 7"
type textarea "*"
type textarea "DSR - 70"
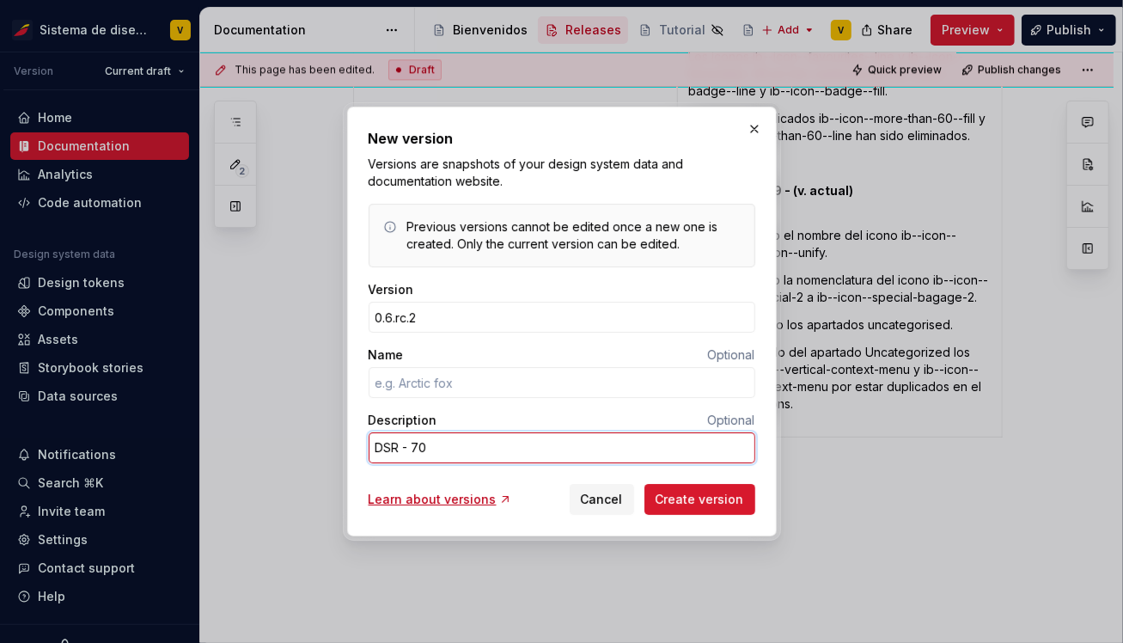
type textarea "*"
type textarea "DSR - 702"
type textarea "*"
type textarea "DSR - 702/"
type textarea "*"
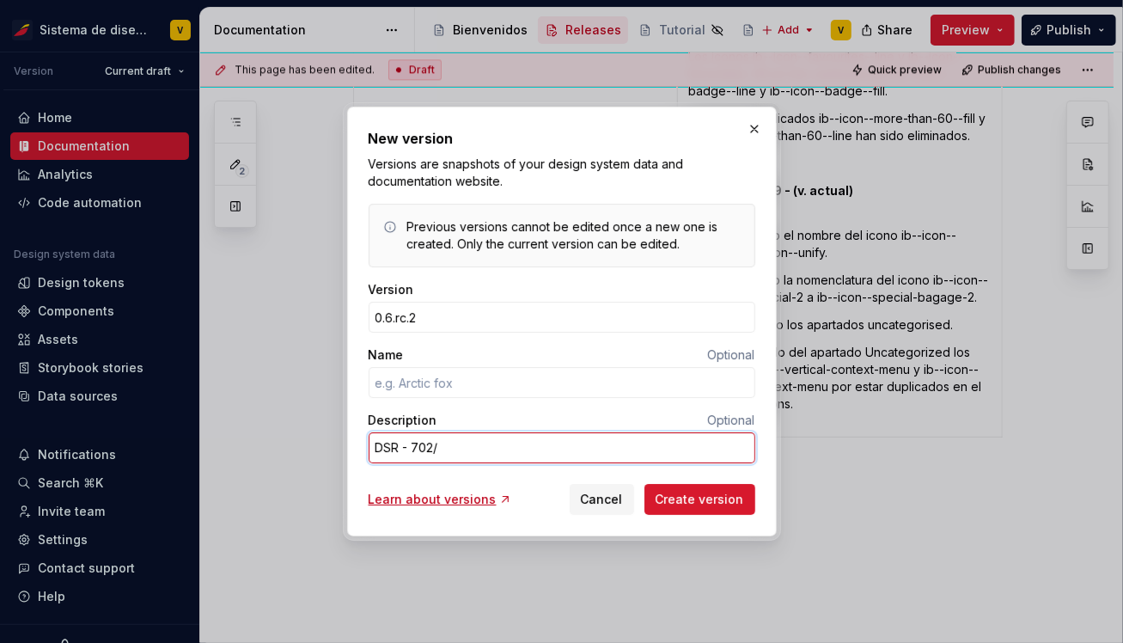
type textarea "DSR - 702/7"
type textarea "*"
type textarea "DSR - 702/70"
type textarea "*"
type textarea "DSR - 702/703"
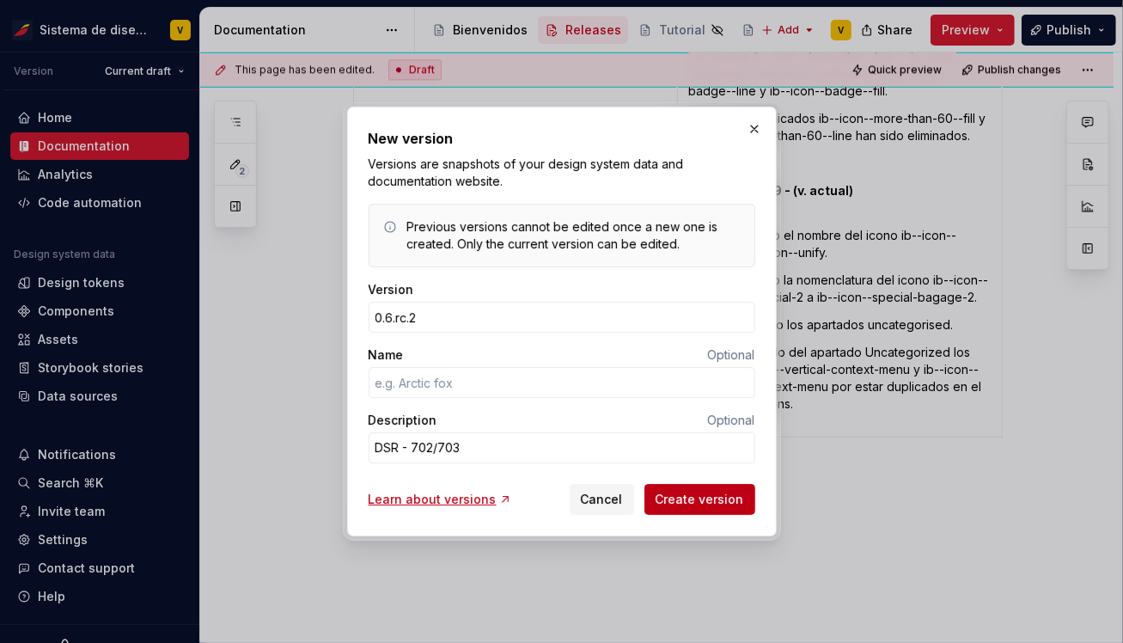
click at [690, 498] on span "Create version" at bounding box center [700, 499] width 89 height 17
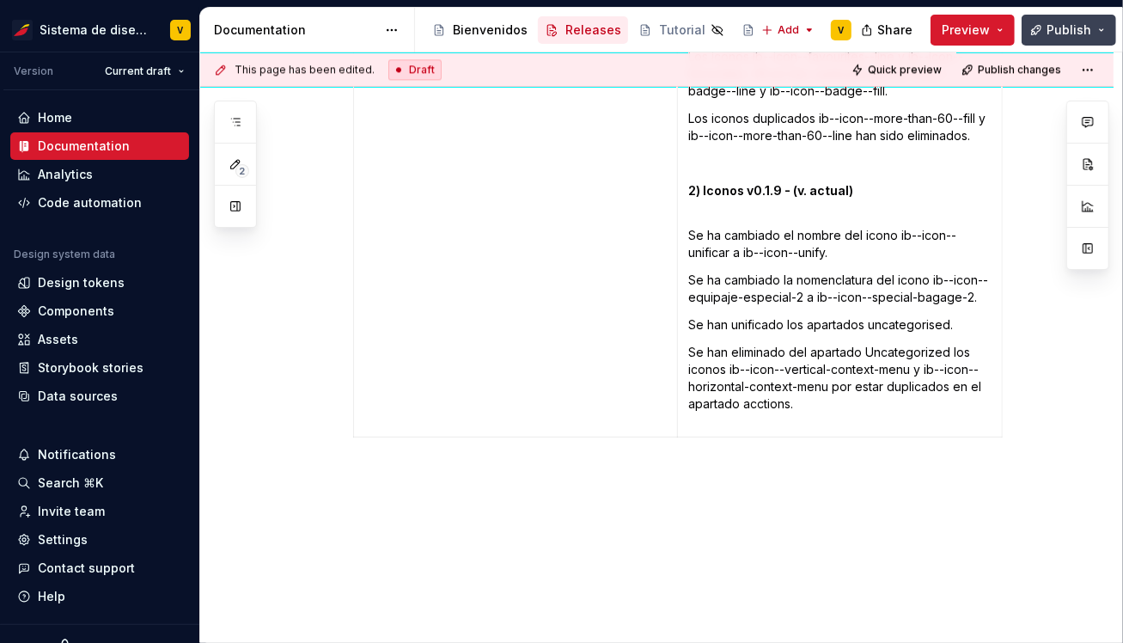
click at [1078, 27] on span "Publish" at bounding box center [1069, 29] width 45 height 17
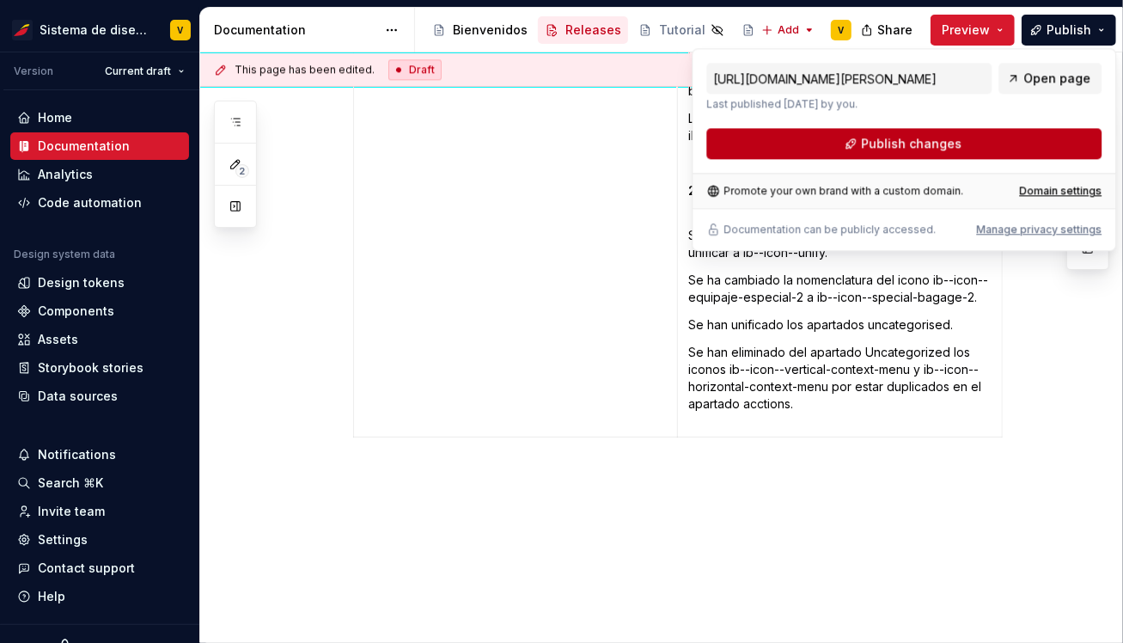
click at [1047, 140] on button "Publish changes" at bounding box center [903, 143] width 395 height 31
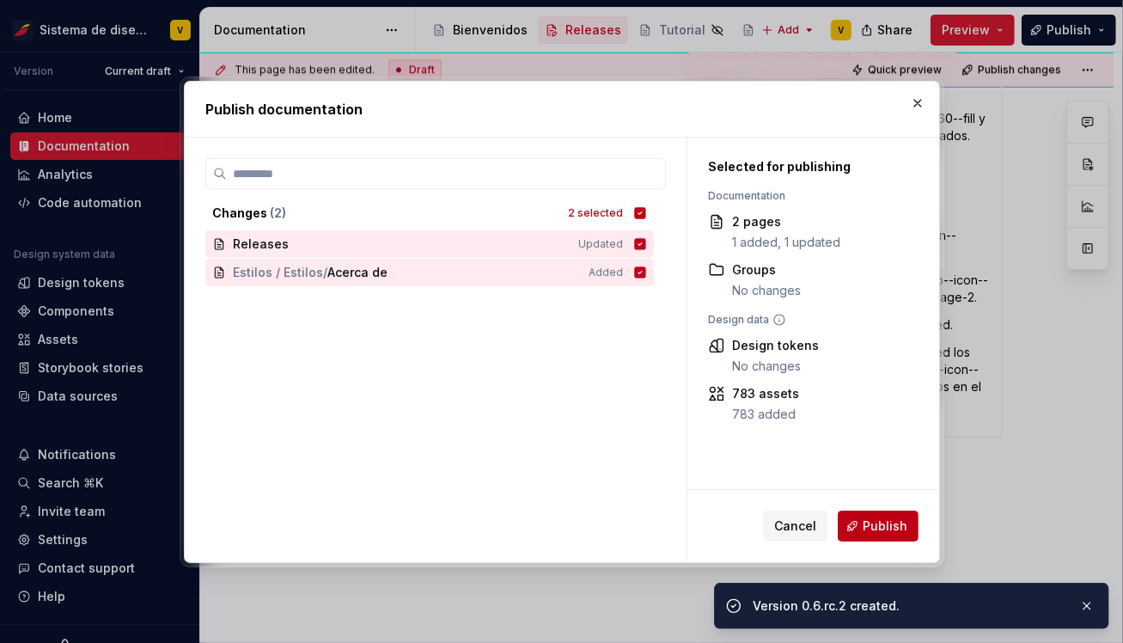
click at [855, 517] on button "Publish" at bounding box center [878, 525] width 81 height 31
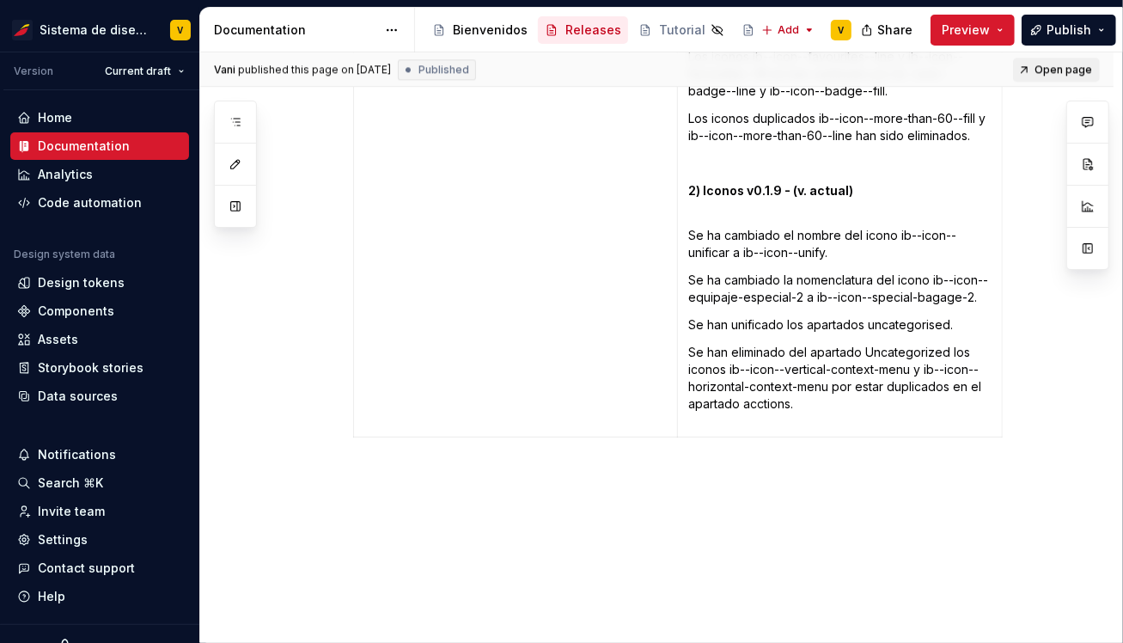
click at [1074, 69] on span "Open page" at bounding box center [1064, 70] width 58 height 14
type textarea "*"
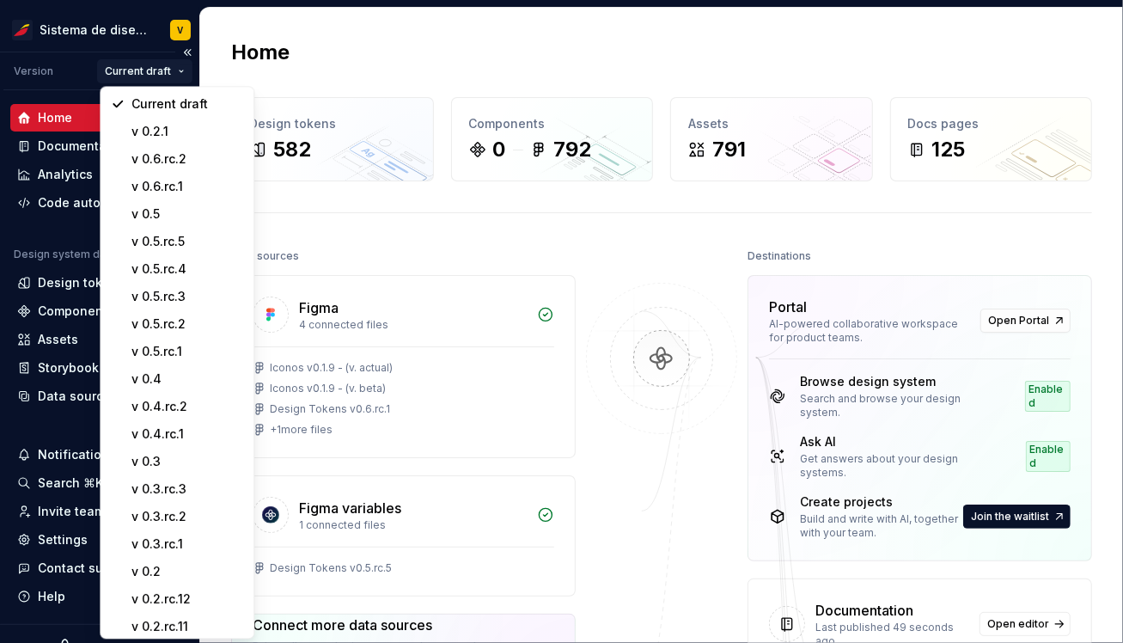
click at [148, 76] on html "Sistema de diseño Iberia V Version Current draft Home Documentation Analytics C…" at bounding box center [561, 321] width 1123 height 643
click at [195, 152] on div "v 0.6.rc.2" at bounding box center [187, 158] width 112 height 17
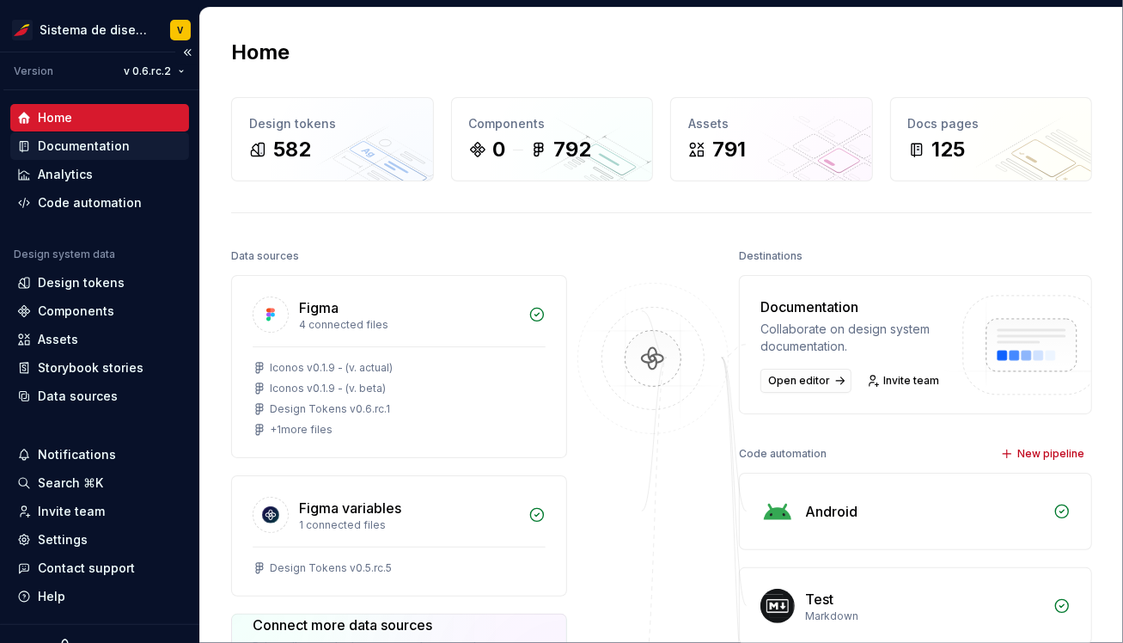
click at [110, 150] on div "Documentation" at bounding box center [84, 145] width 92 height 17
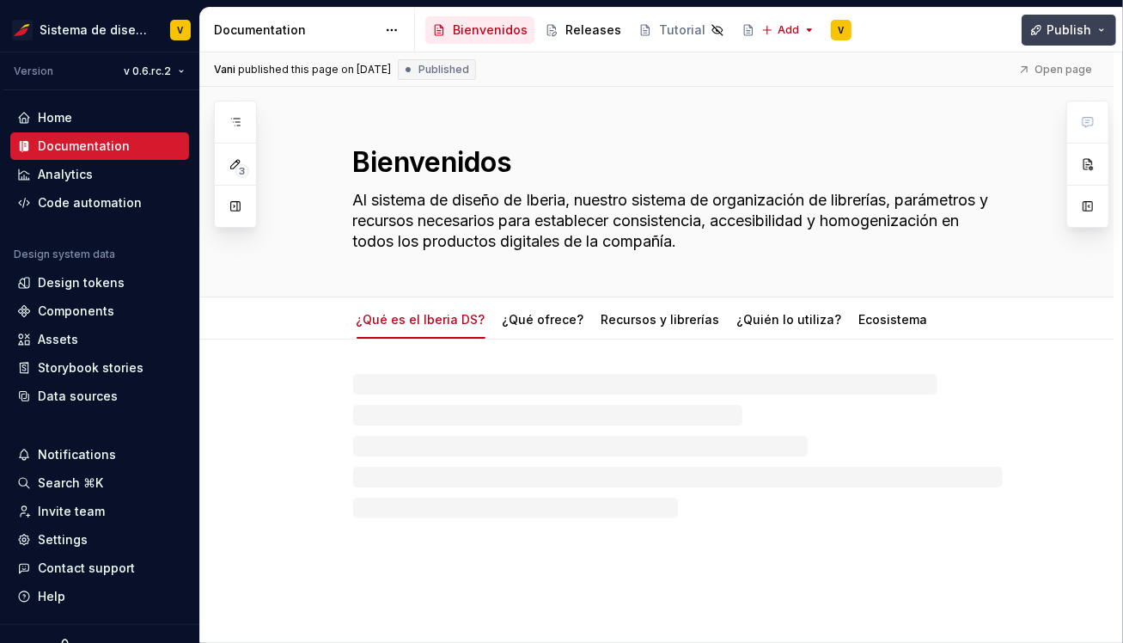
click at [1070, 27] on span "Publish" at bounding box center [1069, 29] width 45 height 17
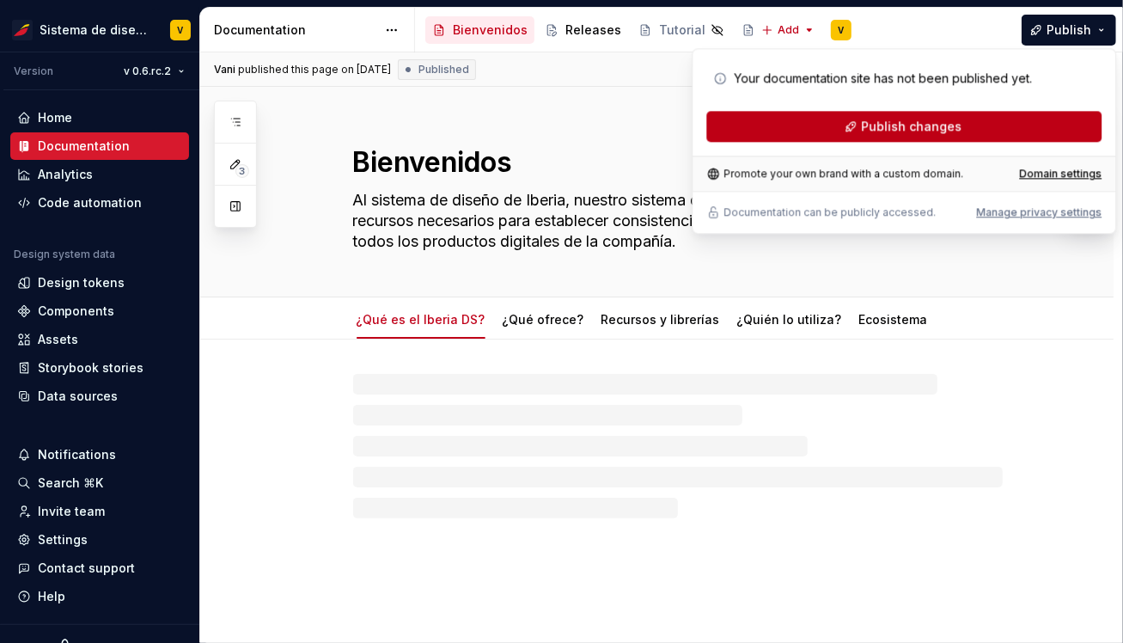
click at [960, 125] on button "Publish changes" at bounding box center [903, 126] width 395 height 31
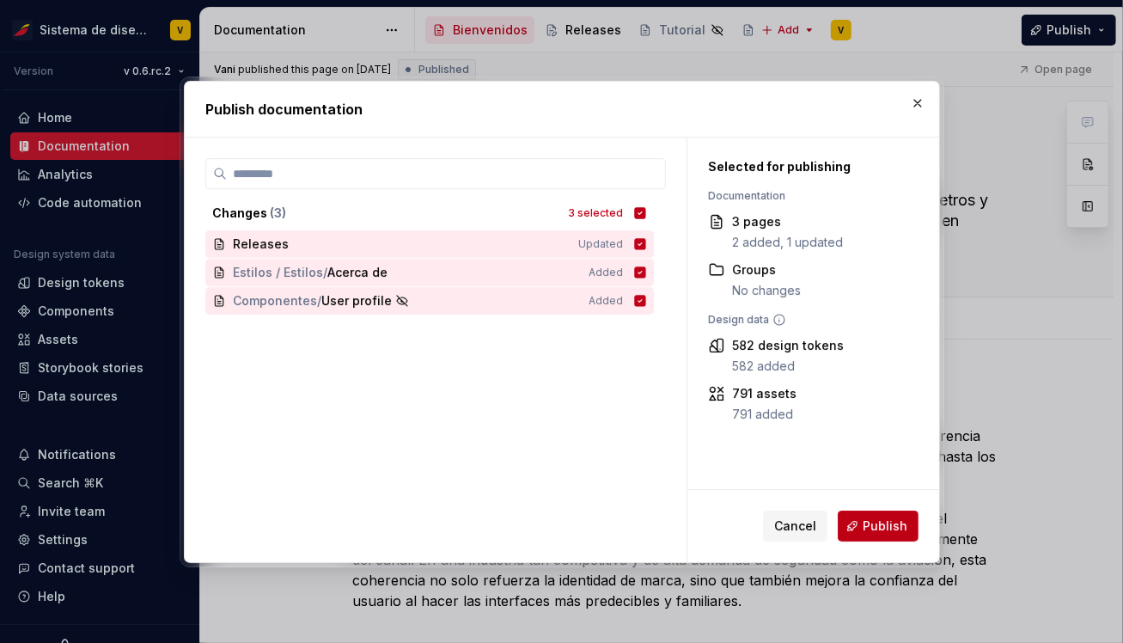
click at [871, 525] on span "Publish" at bounding box center [885, 525] width 45 height 17
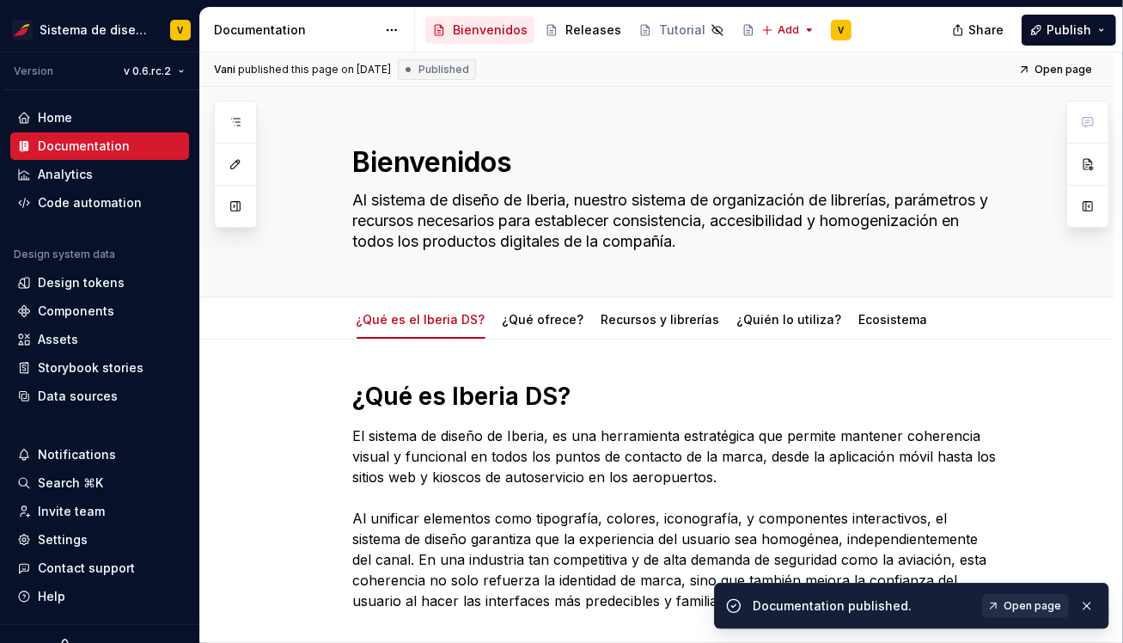
click at [999, 614] on link "Open page" at bounding box center [1025, 606] width 87 height 24
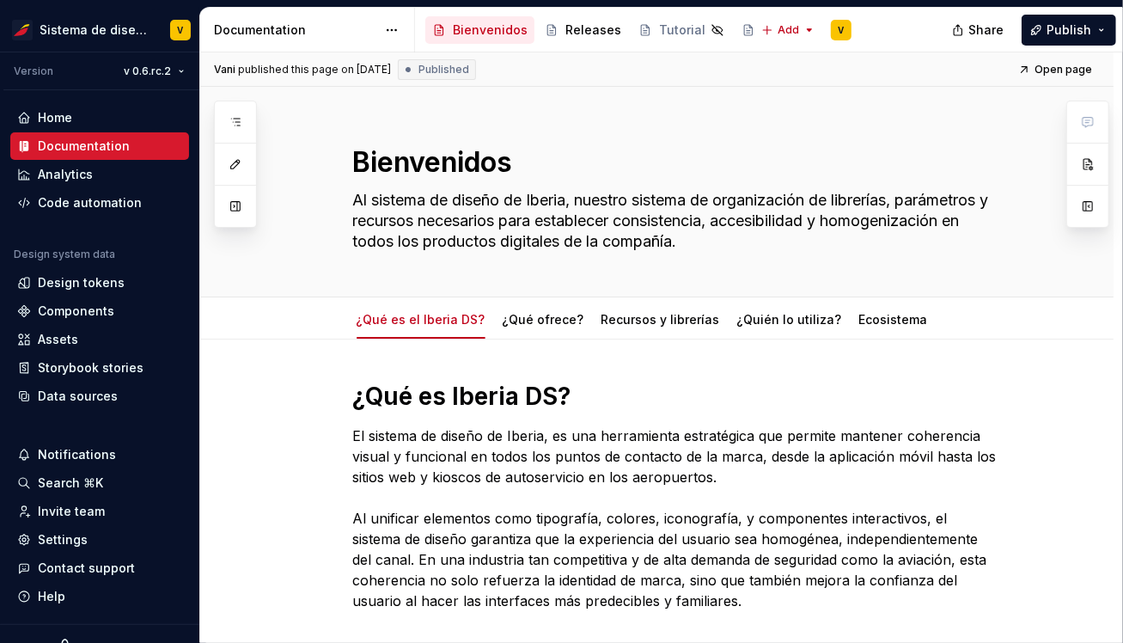
type textarea "*"
